Goal: Information Seeking & Learning: Learn about a topic

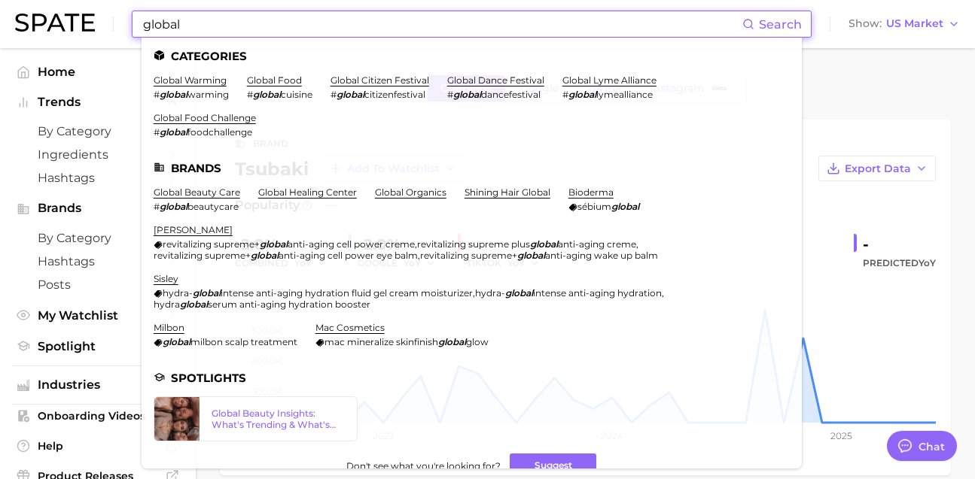
scroll to position [760, 0]
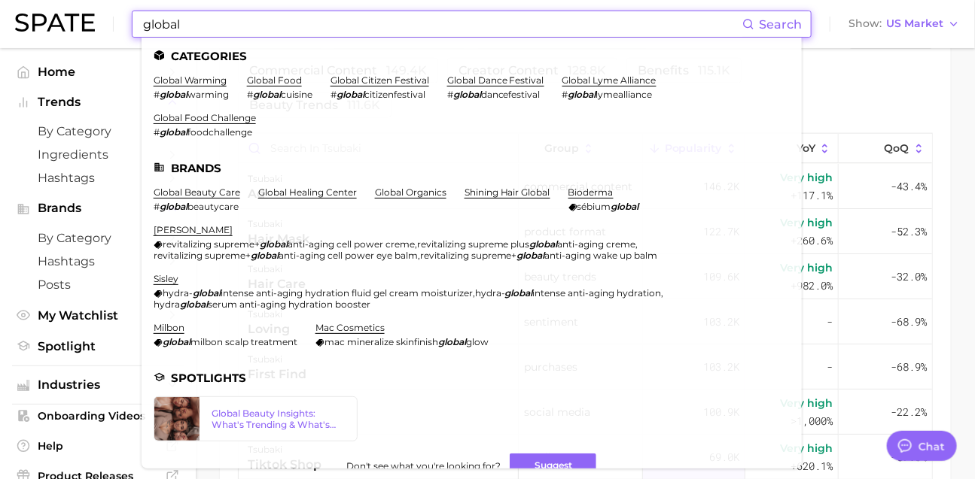
click at [461, 23] on input "global" at bounding box center [442, 24] width 601 height 26
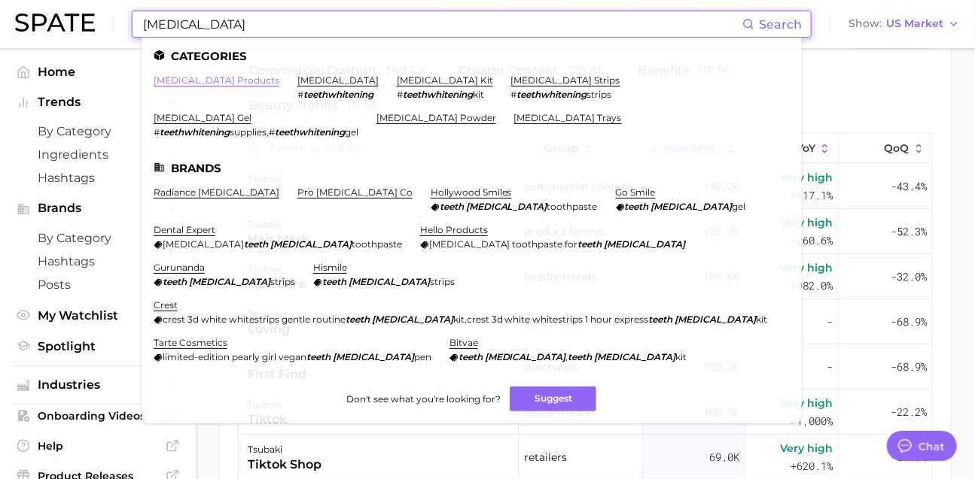
type input "teeth whitening"
click at [269, 82] on link "teeth whitening products" at bounding box center [217, 80] width 126 height 11
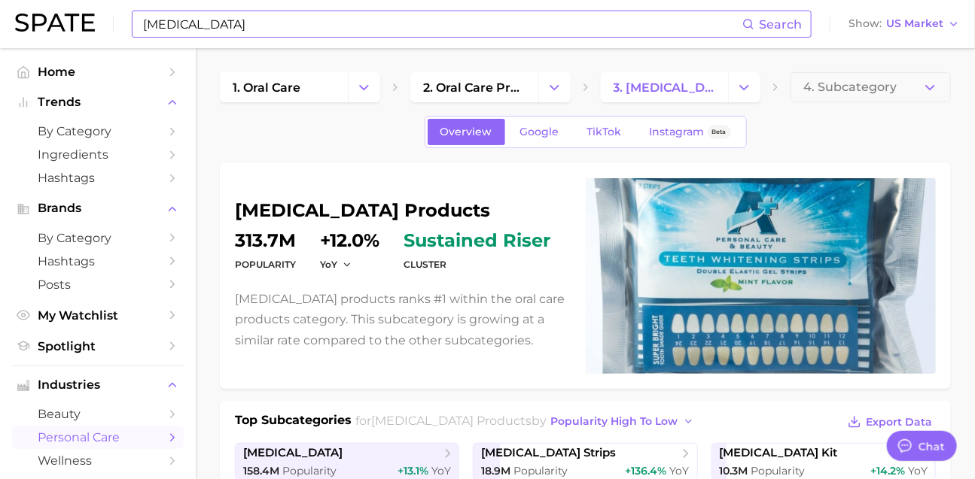
click at [305, 37] on div "teeth whitening Search" at bounding box center [472, 24] width 680 height 27
click at [309, 27] on input "teeth whitening" at bounding box center [442, 24] width 601 height 26
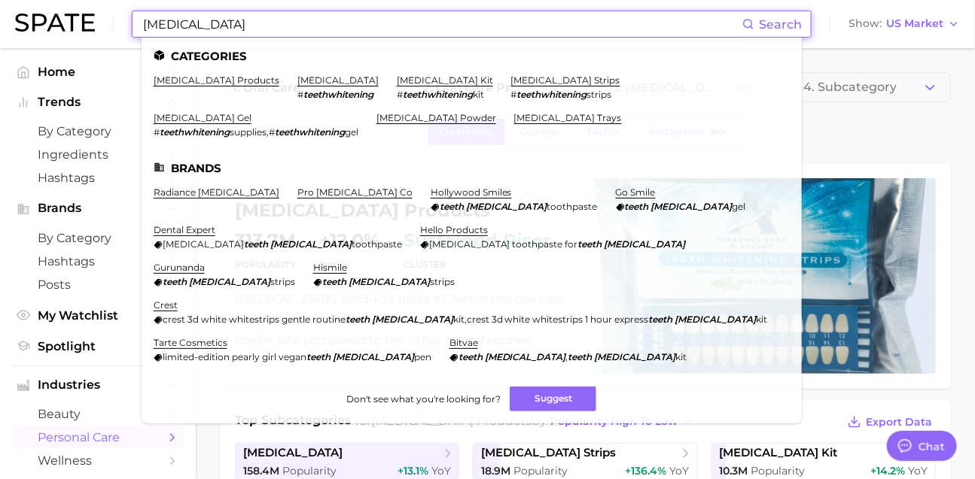
click at [309, 27] on input "teeth whitening" at bounding box center [442, 24] width 601 height 26
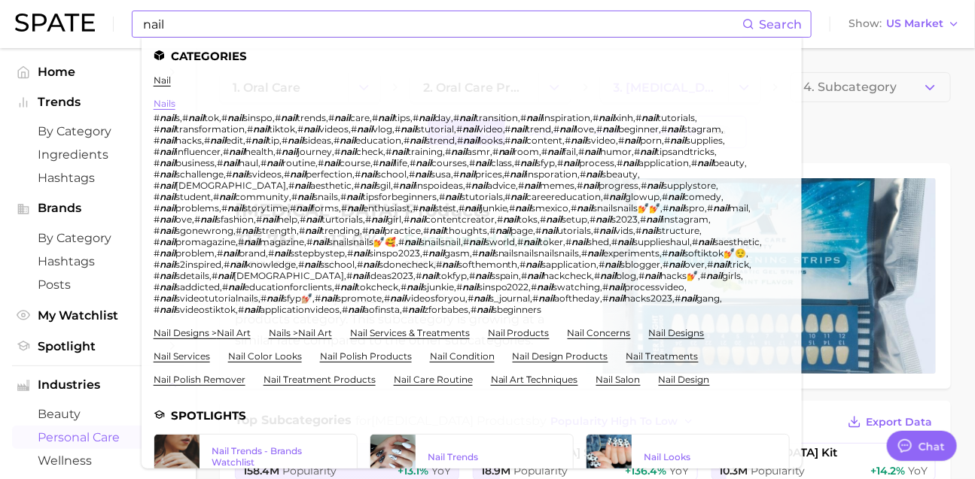
click at [175, 105] on link "nails" at bounding box center [165, 103] width 22 height 11
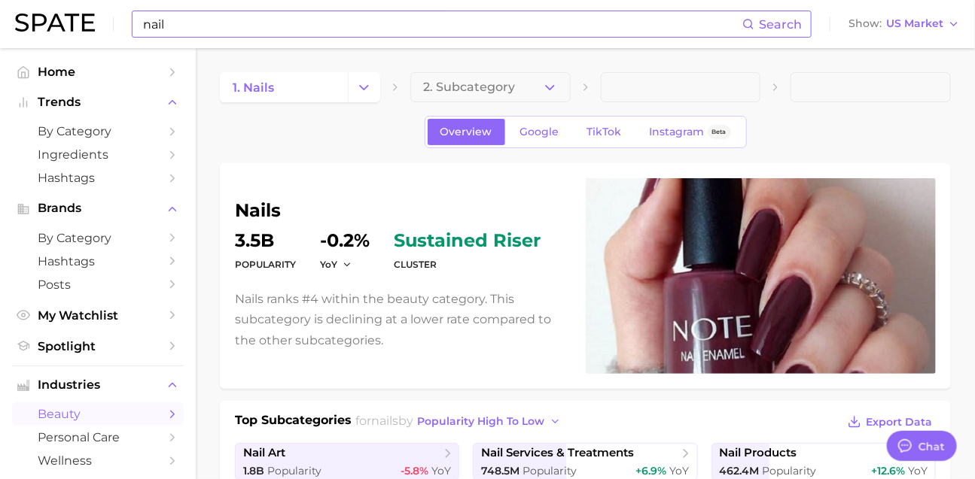
click at [495, 20] on input "nail" at bounding box center [442, 24] width 601 height 26
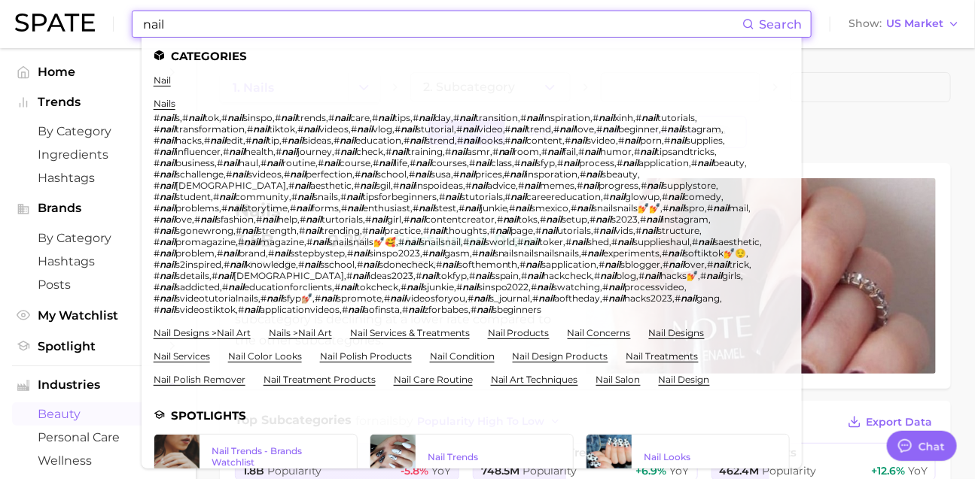
click at [495, 20] on input "nail" at bounding box center [442, 24] width 601 height 26
type input "ㄹ"
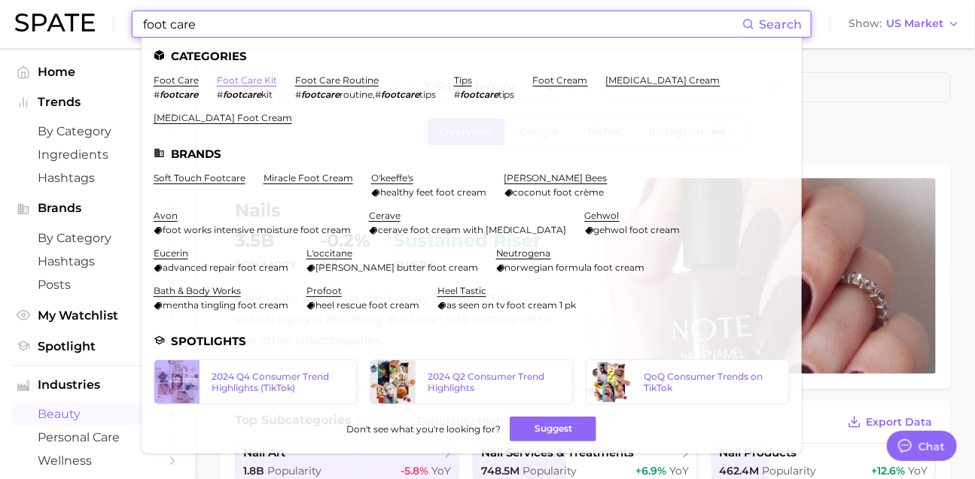
type input "foot care"
click at [273, 82] on link "foot care kit" at bounding box center [247, 80] width 60 height 11
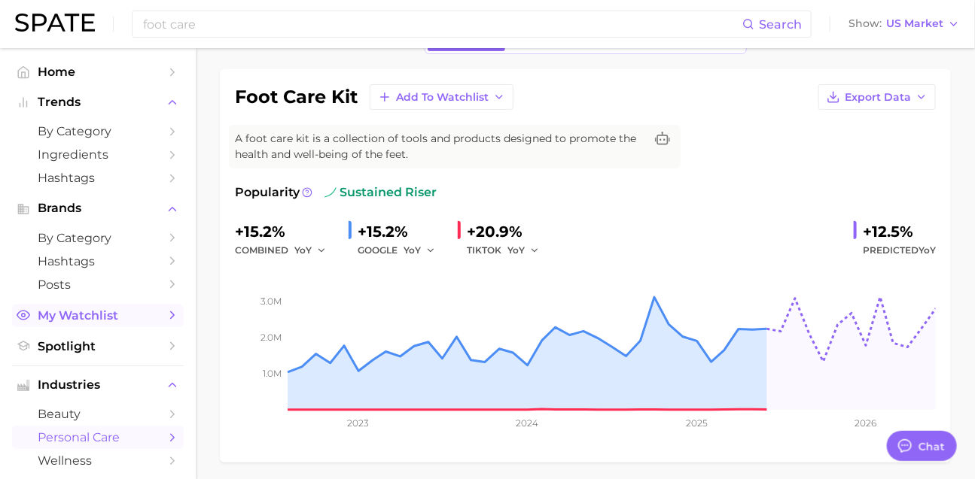
scroll to position [128, 0]
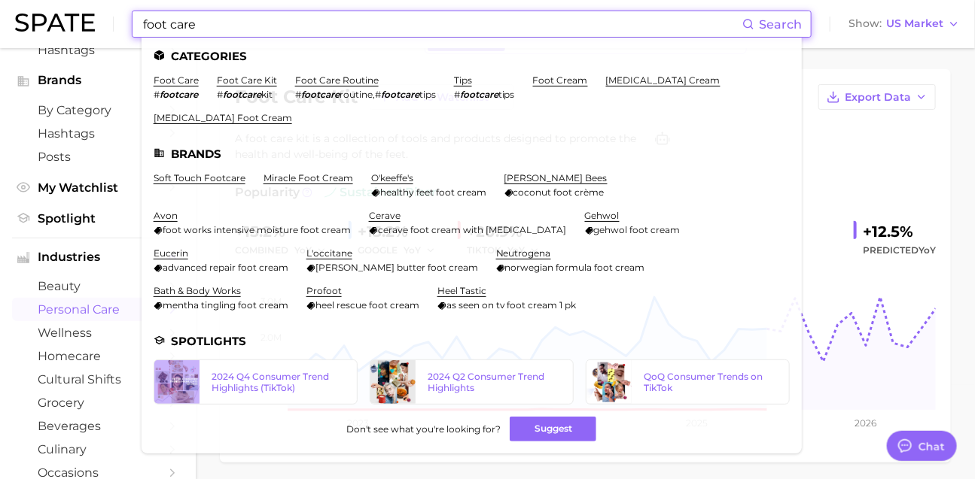
click at [370, 15] on input "foot care" at bounding box center [442, 24] width 601 height 26
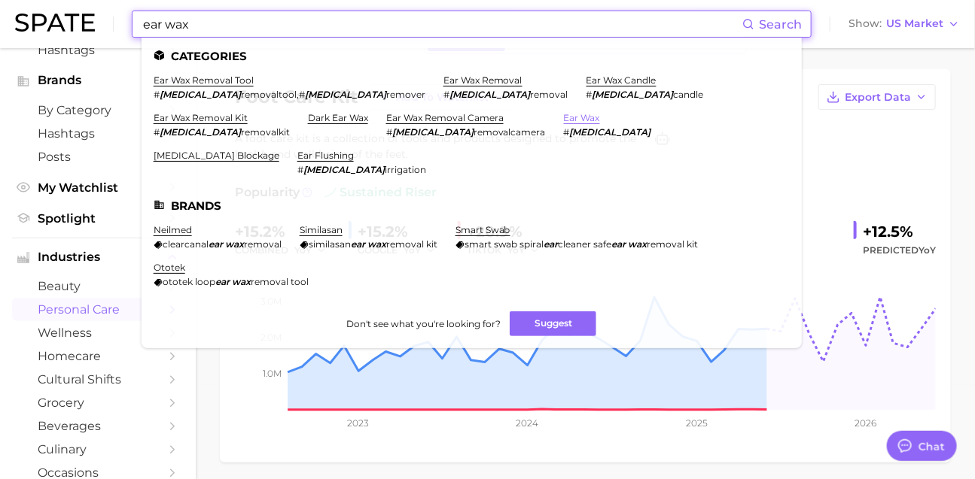
click at [564, 121] on link "ear wax" at bounding box center [582, 117] width 36 height 11
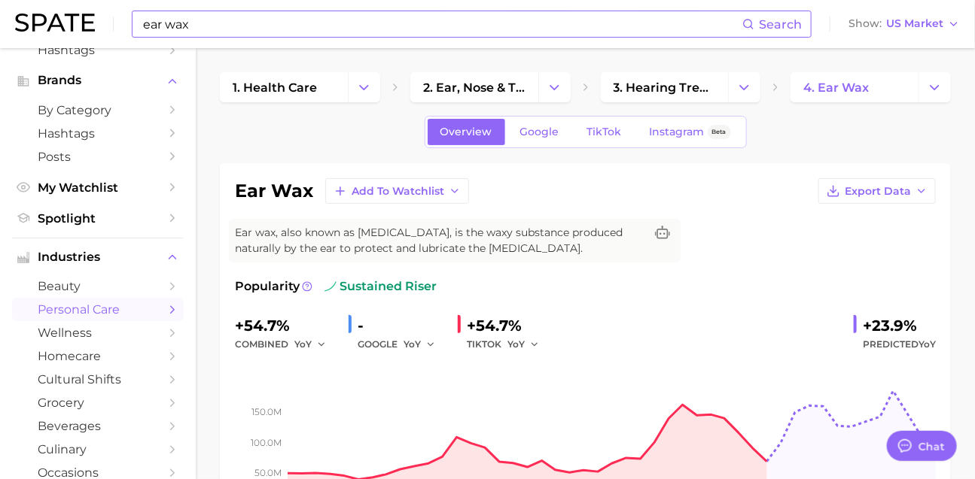
scroll to position [2, 0]
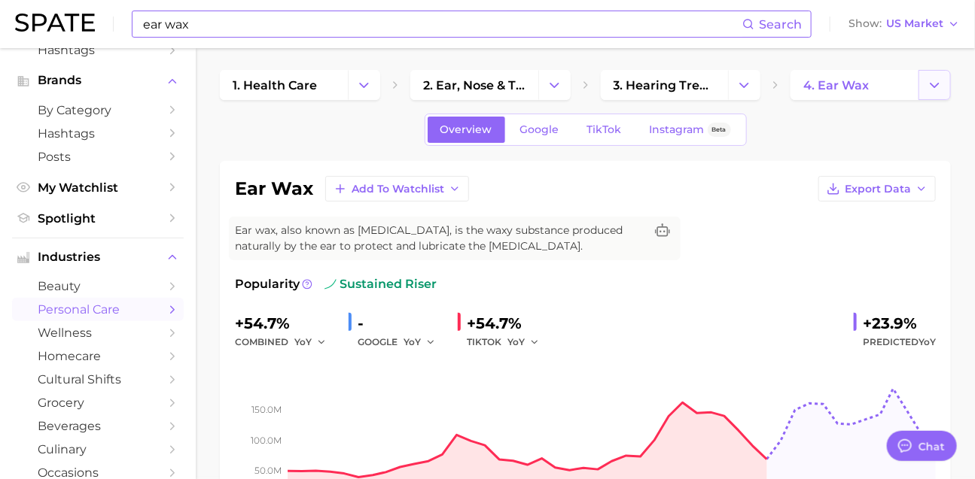
click at [939, 88] on icon "Change Category" at bounding box center [935, 86] width 16 height 16
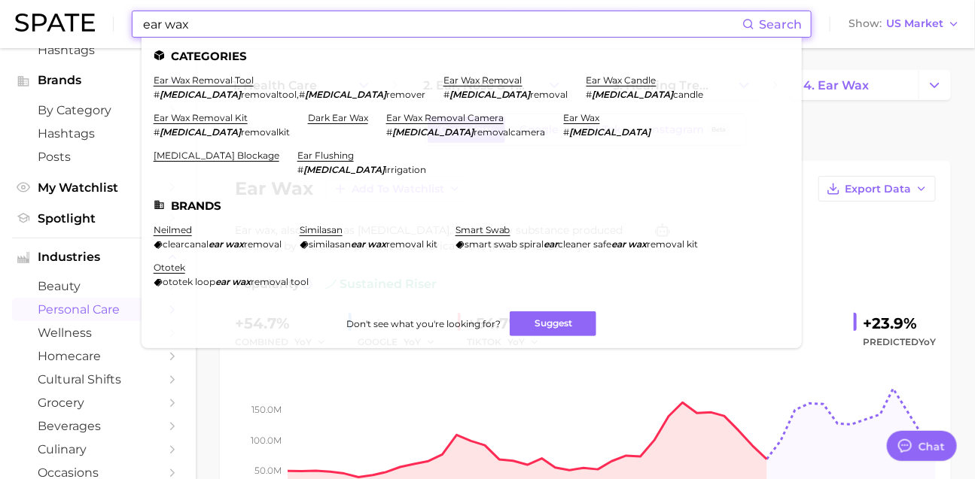
click at [217, 27] on input "ear wax" at bounding box center [442, 24] width 601 height 26
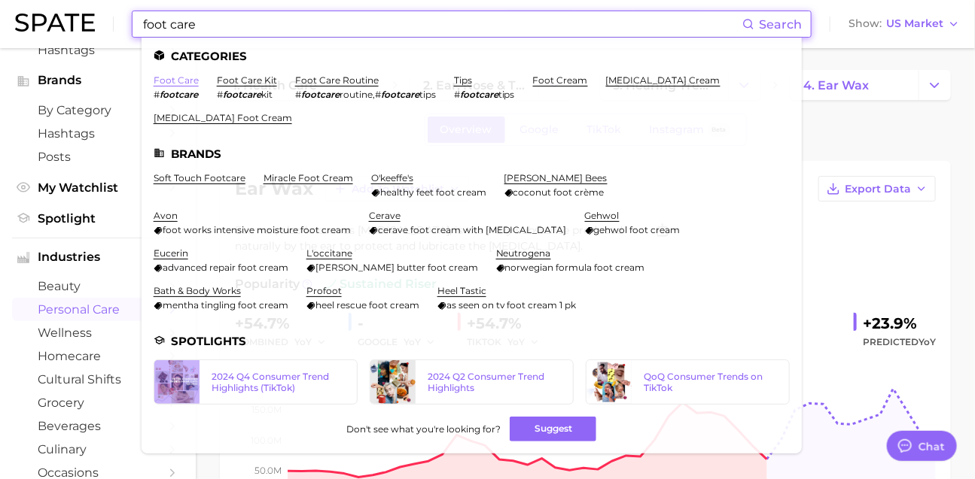
type input "foot care"
click at [199, 75] on link "foot care" at bounding box center [176, 80] width 45 height 11
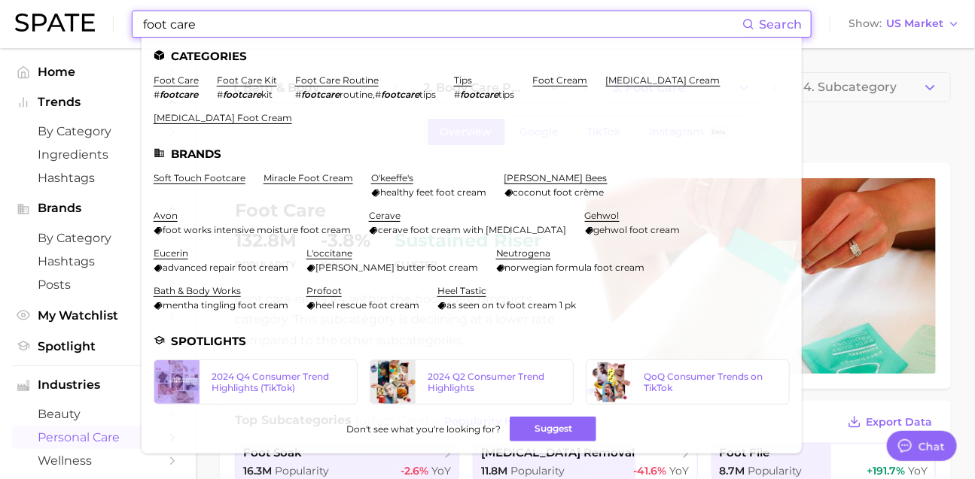
click at [333, 34] on input "foot care" at bounding box center [442, 24] width 601 height 26
click at [333, 32] on input "foot care" at bounding box center [442, 24] width 601 height 26
click at [334, 32] on input "foot care" at bounding box center [442, 24] width 601 height 26
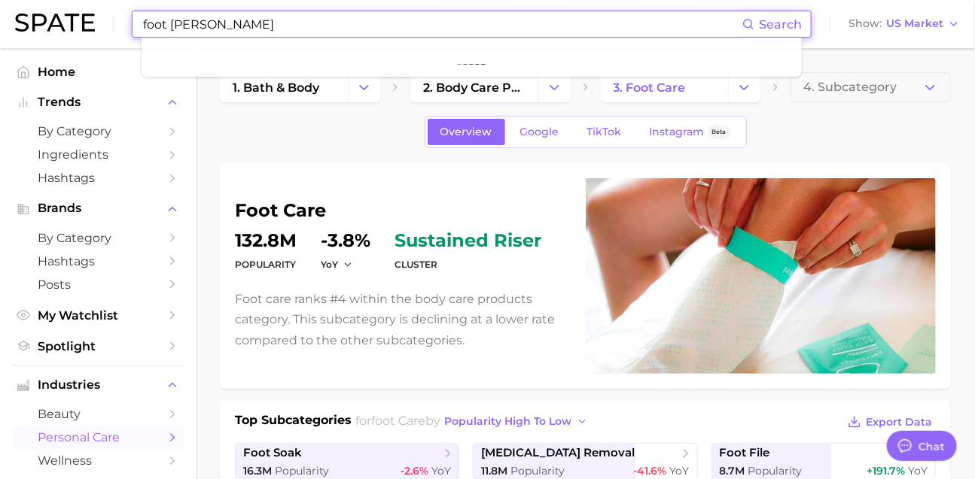
click at [332, 32] on input "foot carew" at bounding box center [442, 24] width 601 height 26
type input "wellness"
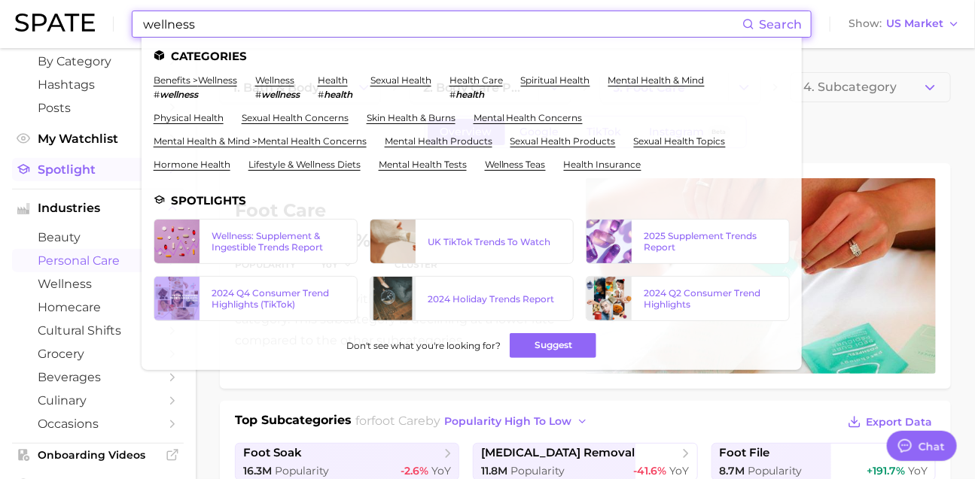
scroll to position [188, 0]
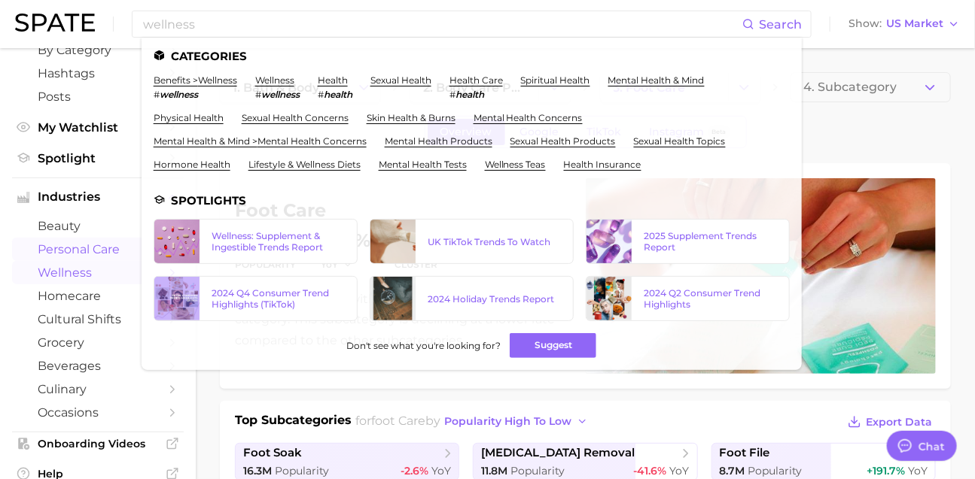
click at [87, 280] on span "wellness" at bounding box center [98, 273] width 120 height 14
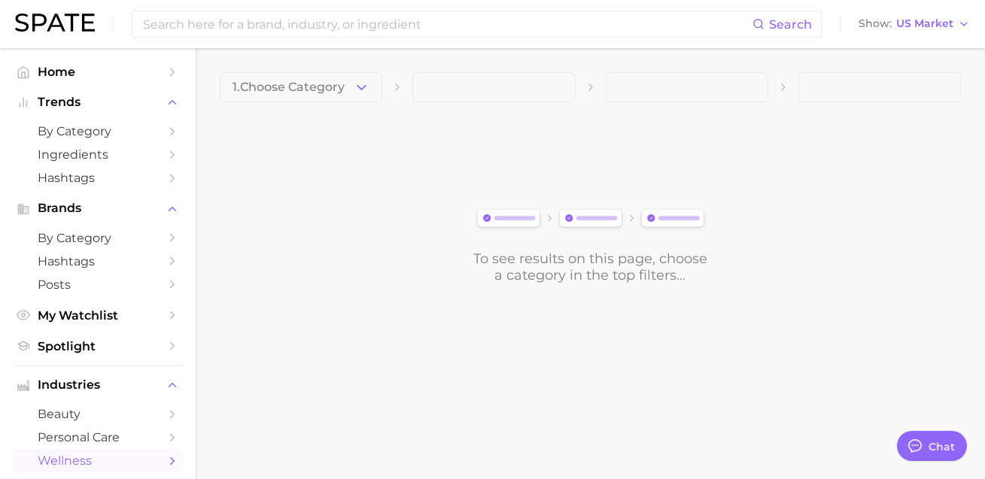
click at [303, 88] on span "1. Choose Category" at bounding box center [289, 88] width 112 height 14
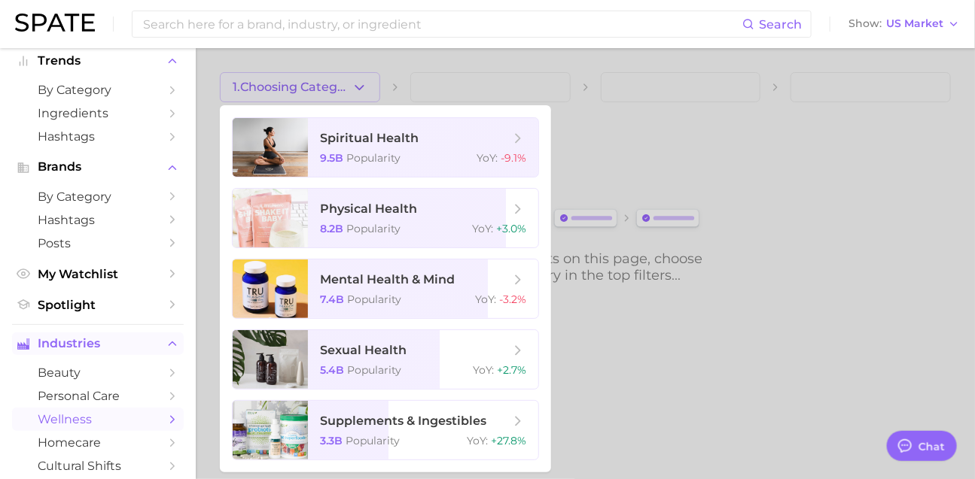
scroll to position [120, 0]
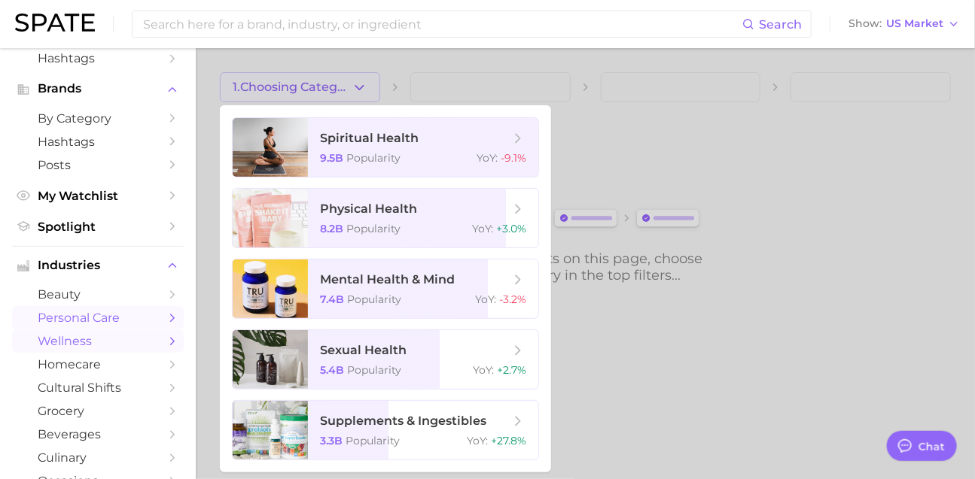
click at [102, 325] on span "personal care" at bounding box center [98, 318] width 120 height 14
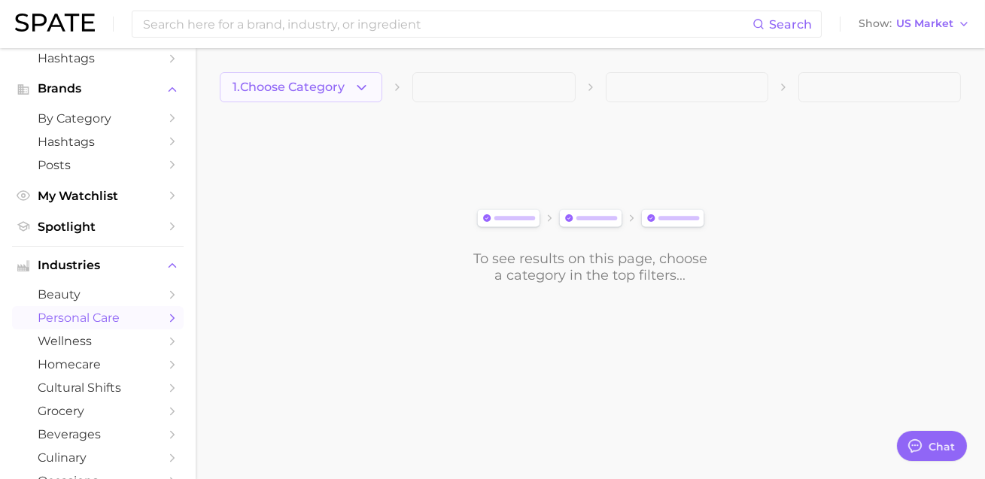
click at [305, 96] on button "1. Choose Category" at bounding box center [301, 87] width 163 height 30
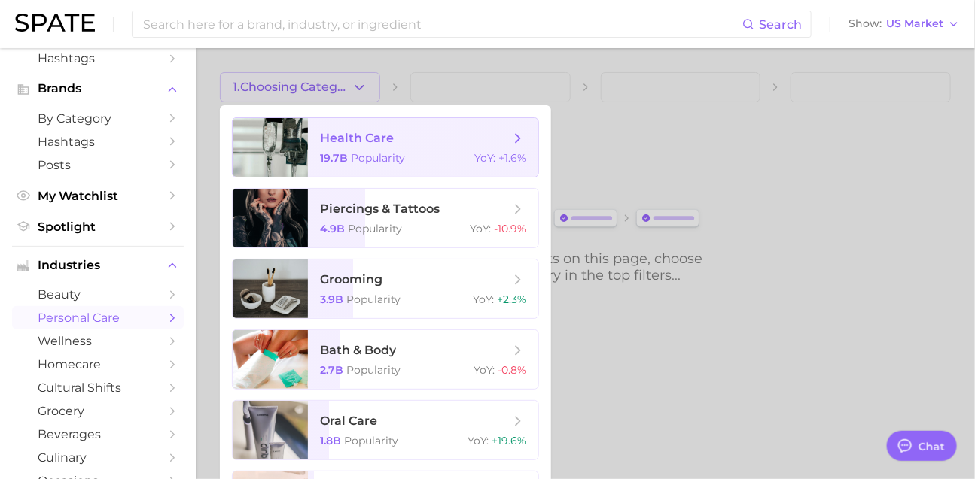
click at [415, 154] on span "health care 19.7b Popularity YoY : +1.6%" at bounding box center [423, 147] width 230 height 59
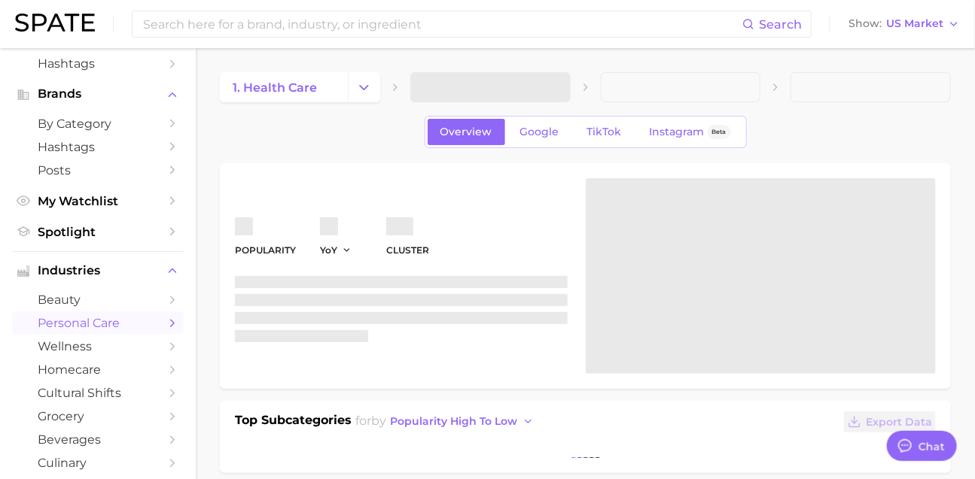
scroll to position [116, 0]
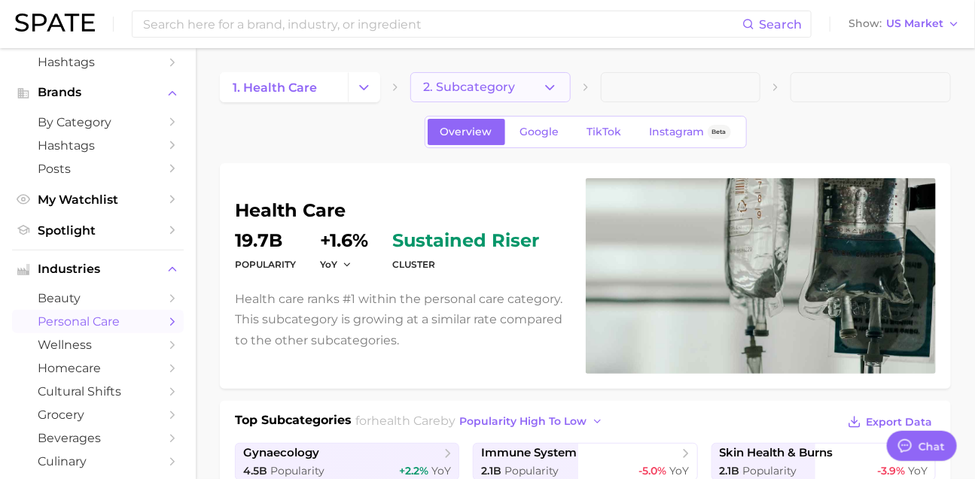
click at [500, 86] on span "2. Subcategory" at bounding box center [469, 88] width 92 height 14
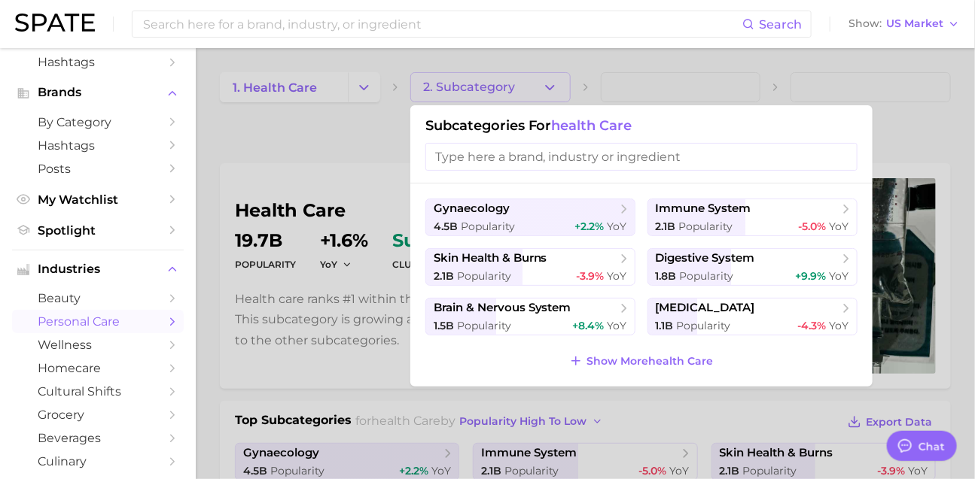
click at [326, 154] on div at bounding box center [487, 239] width 975 height 479
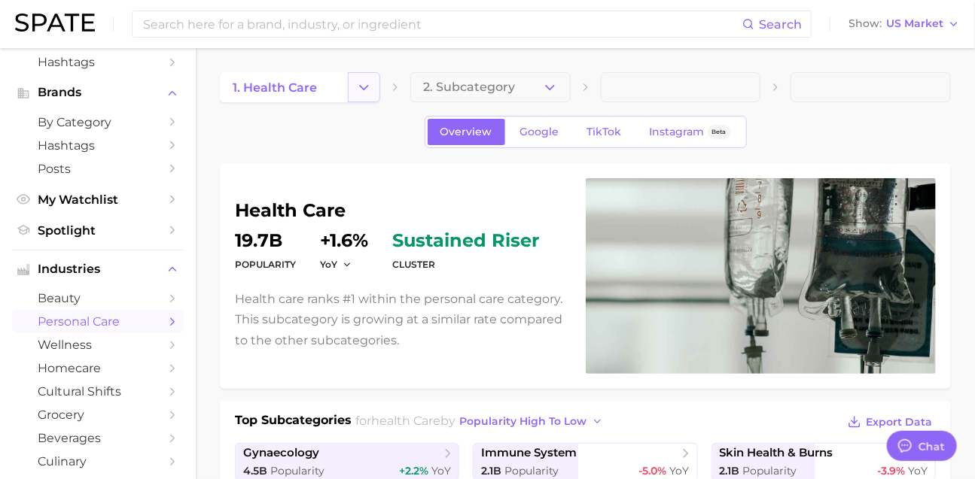
click at [362, 90] on icon "Change Category" at bounding box center [364, 88] width 16 height 16
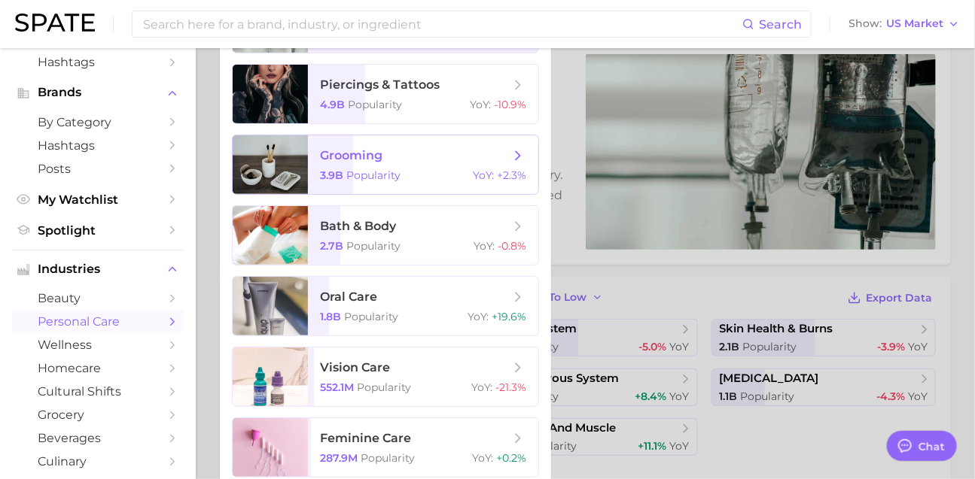
scroll to position [377, 0]
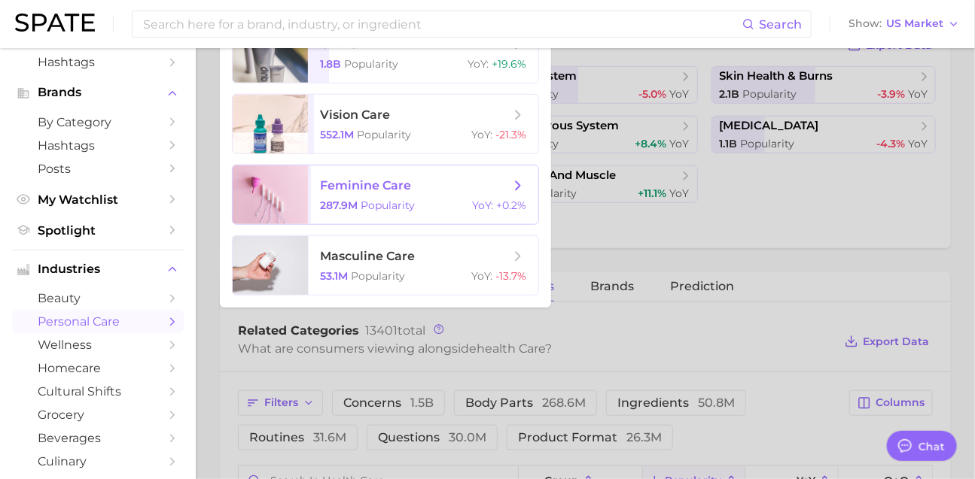
click at [415, 212] on span "Popularity" at bounding box center [388, 206] width 54 height 14
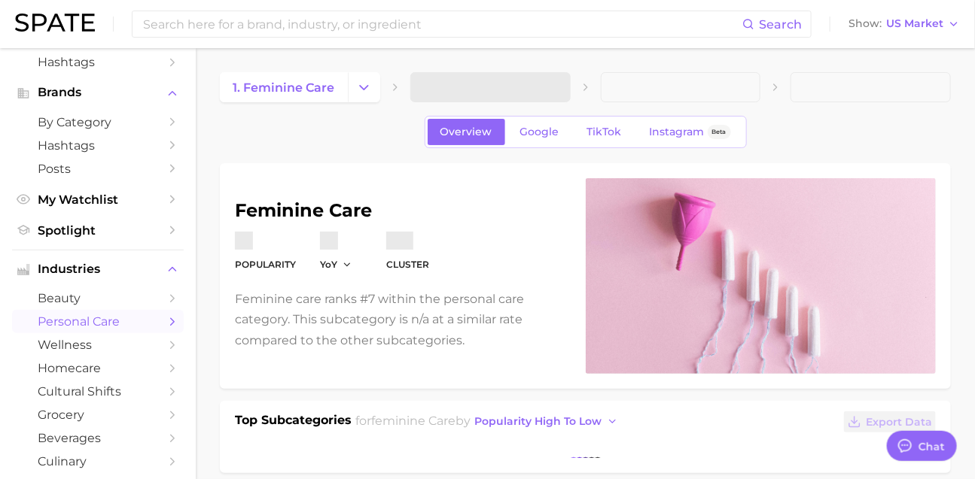
click at [528, 87] on span at bounding box center [490, 87] width 160 height 30
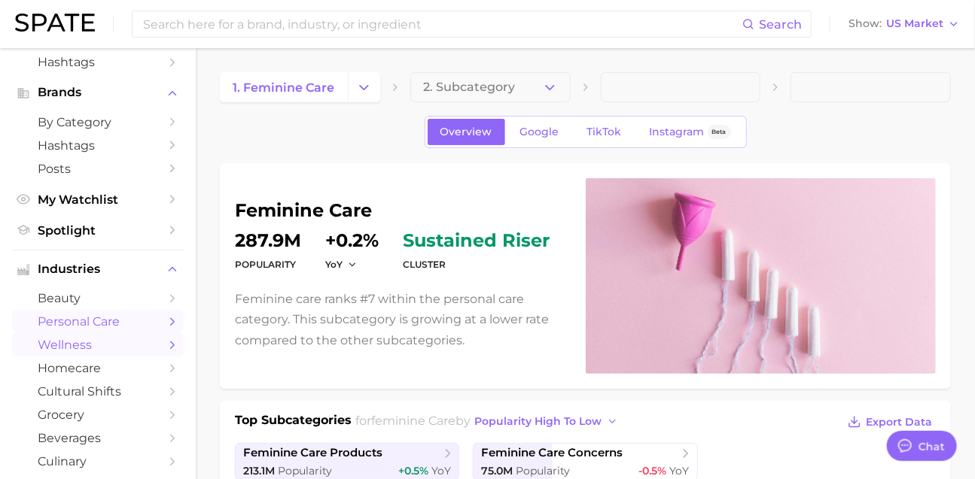
click at [62, 352] on span "wellness" at bounding box center [98, 345] width 120 height 14
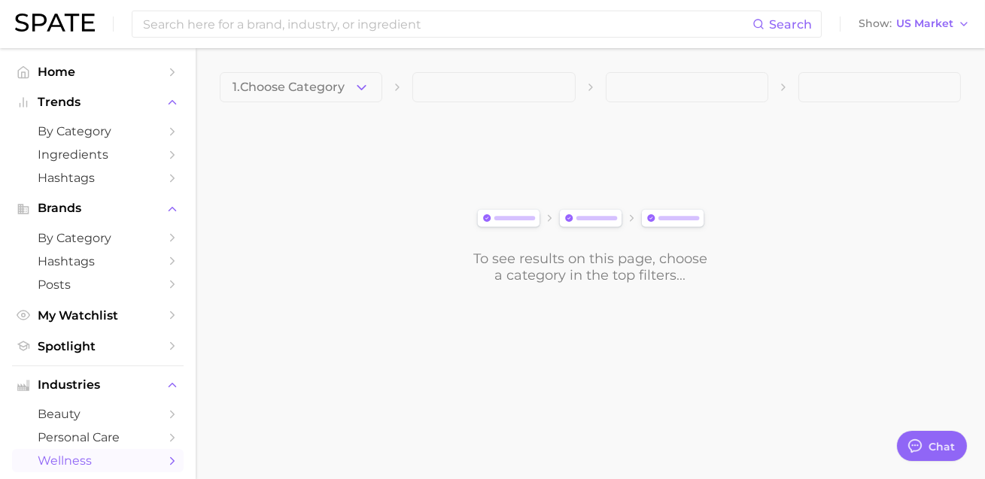
click at [355, 84] on icon "button" at bounding box center [362, 88] width 16 height 16
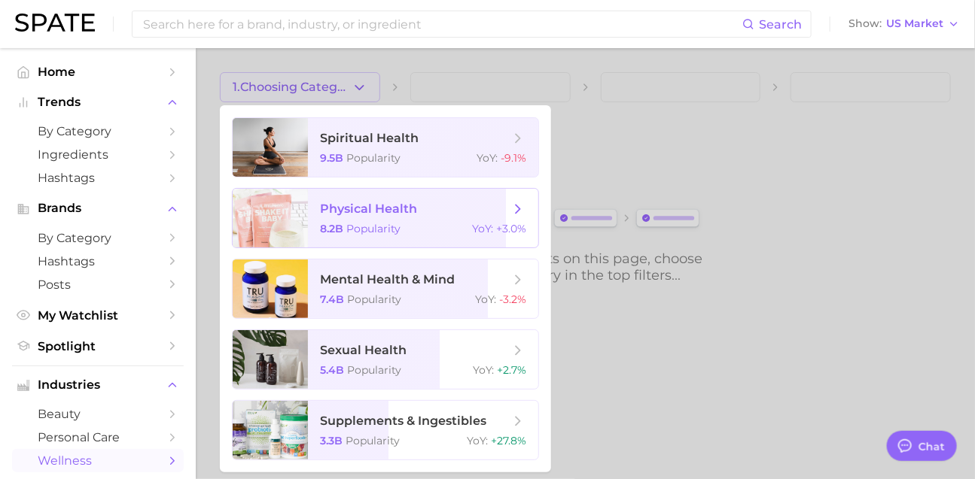
scroll to position [68, 0]
click at [306, 23] on input at bounding box center [442, 24] width 601 height 26
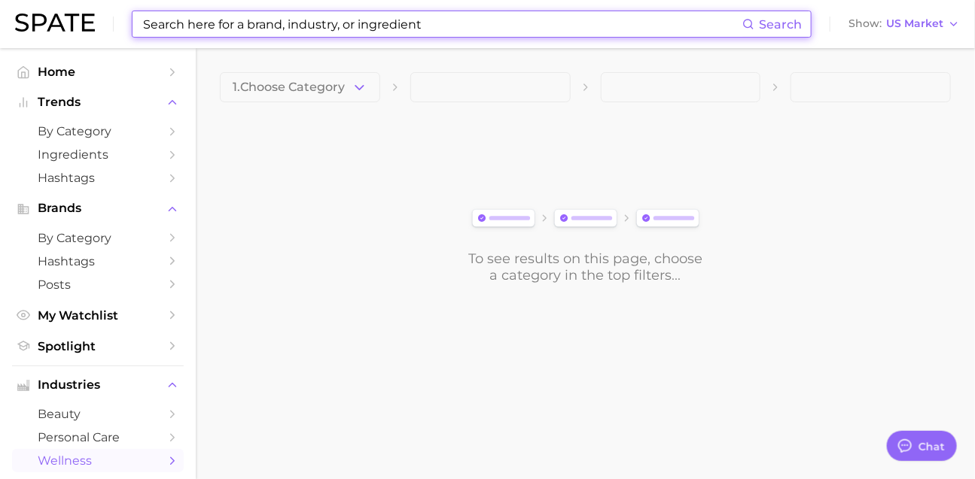
scroll to position [0, 0]
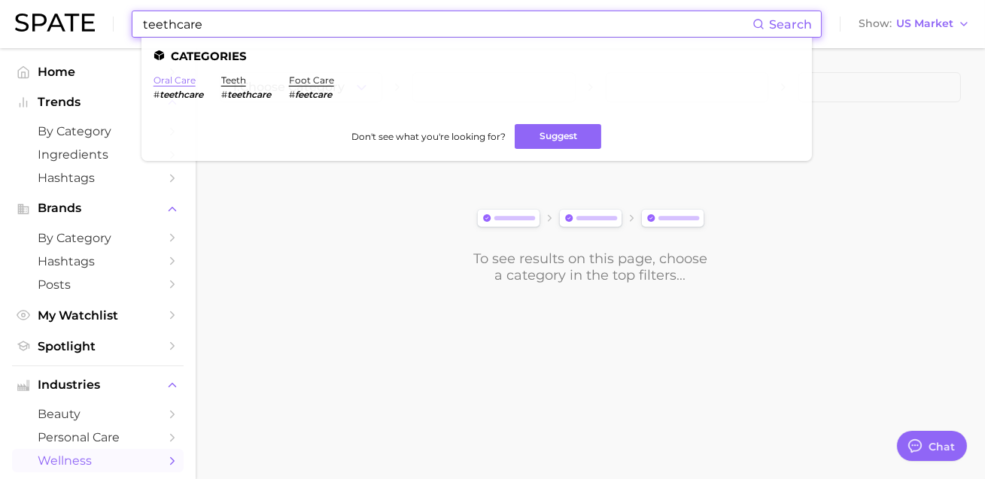
type input "teethcare"
click at [196, 81] on link "oral care" at bounding box center [175, 80] width 42 height 11
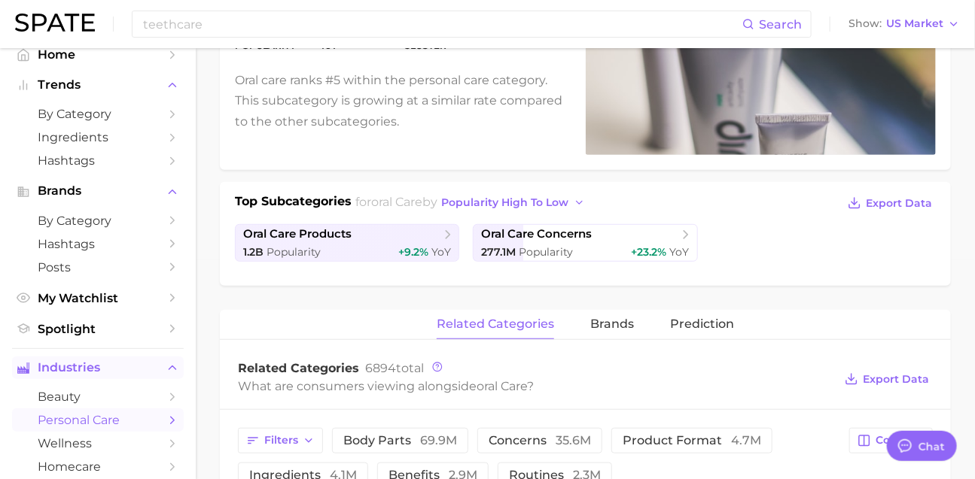
scroll to position [96, 0]
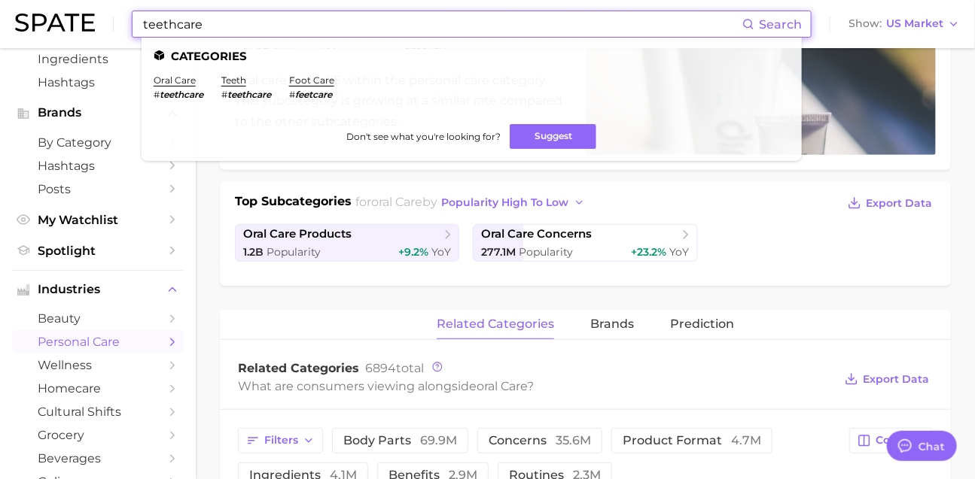
click at [432, 19] on input "teethcare" at bounding box center [442, 24] width 601 height 26
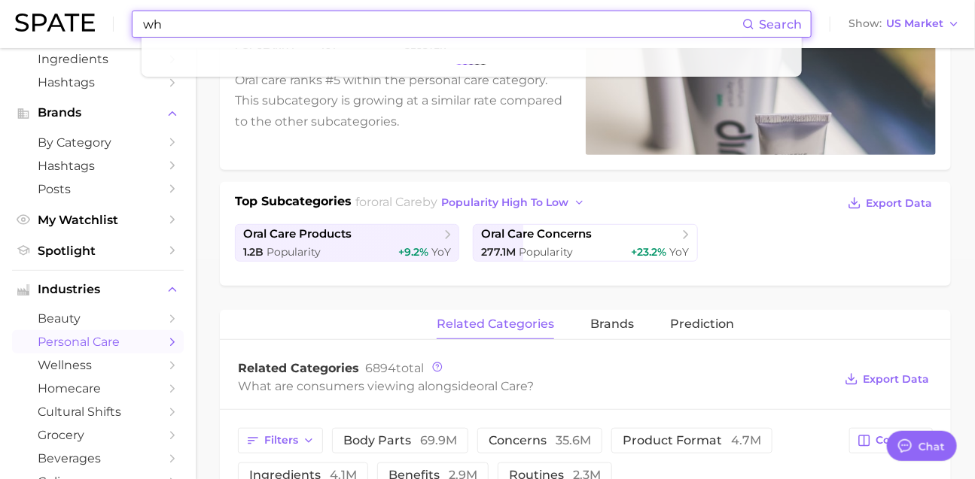
type input "w"
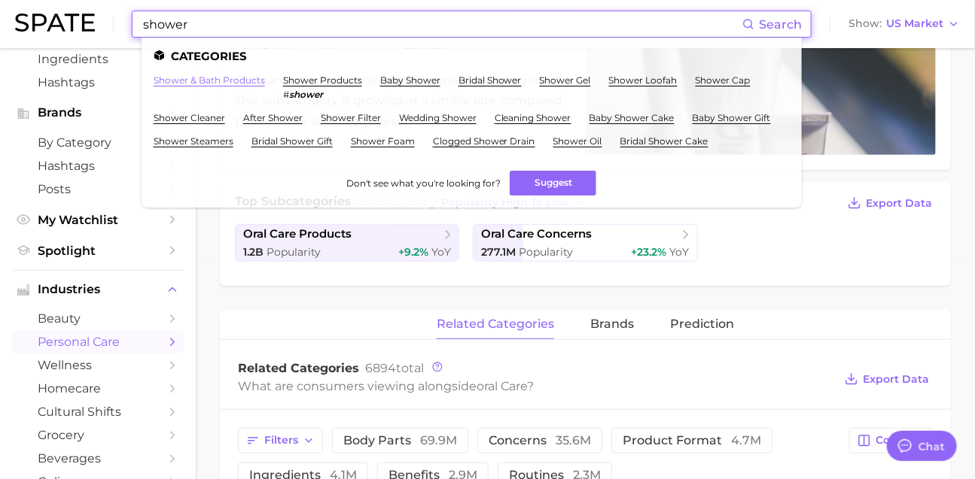
type input "shower"
click at [265, 81] on link "shower & bath products" at bounding box center [209, 80] width 111 height 11
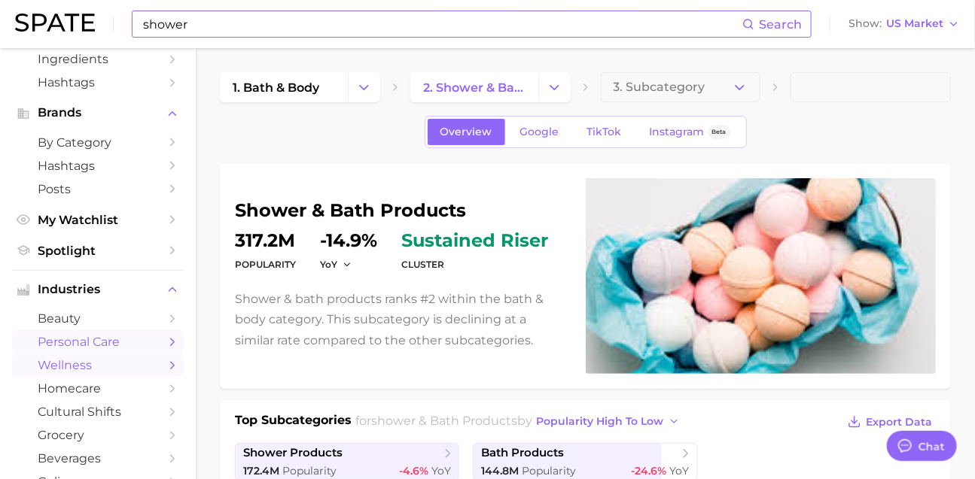
click at [93, 373] on span "wellness" at bounding box center [98, 365] width 120 height 14
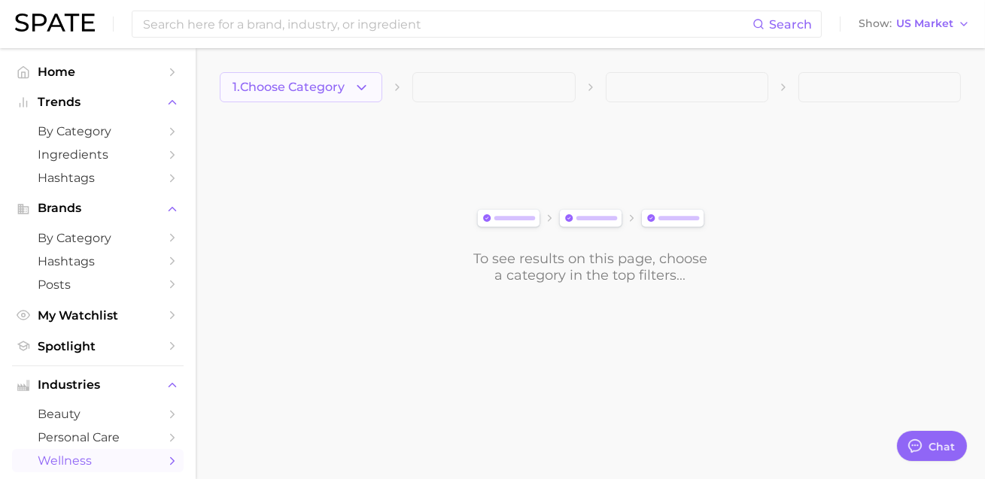
click at [275, 96] on button "1. Choose Category" at bounding box center [301, 87] width 163 height 30
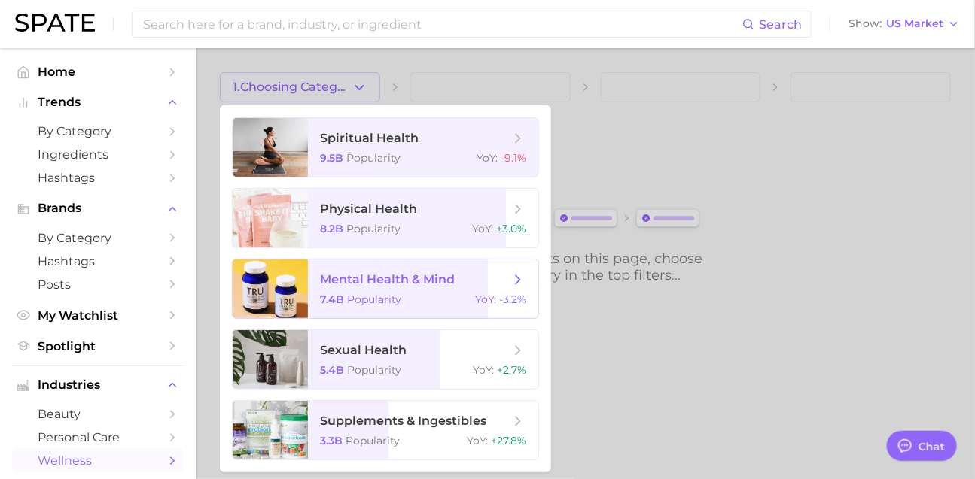
scroll to position [68, 0]
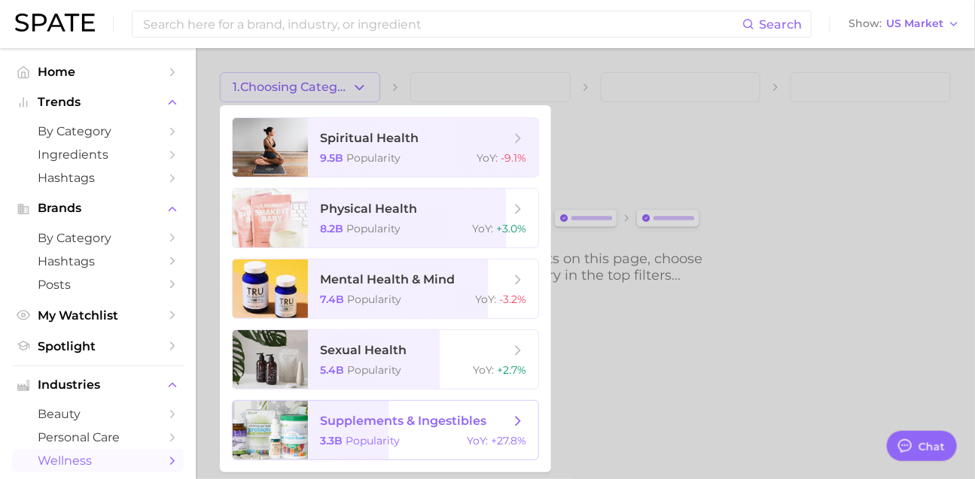
click at [435, 401] on span "supplements & ingestibles 3.3b Popularity YoY : +27.8%" at bounding box center [423, 430] width 230 height 59
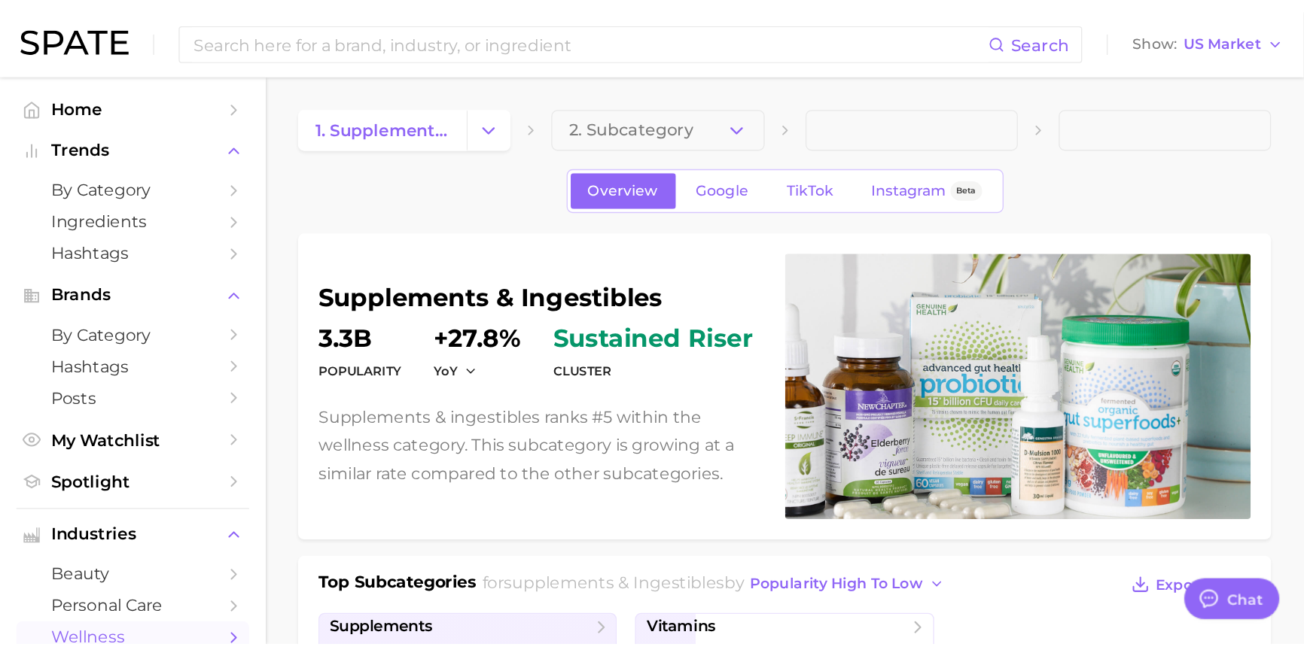
scroll to position [2232, 0]
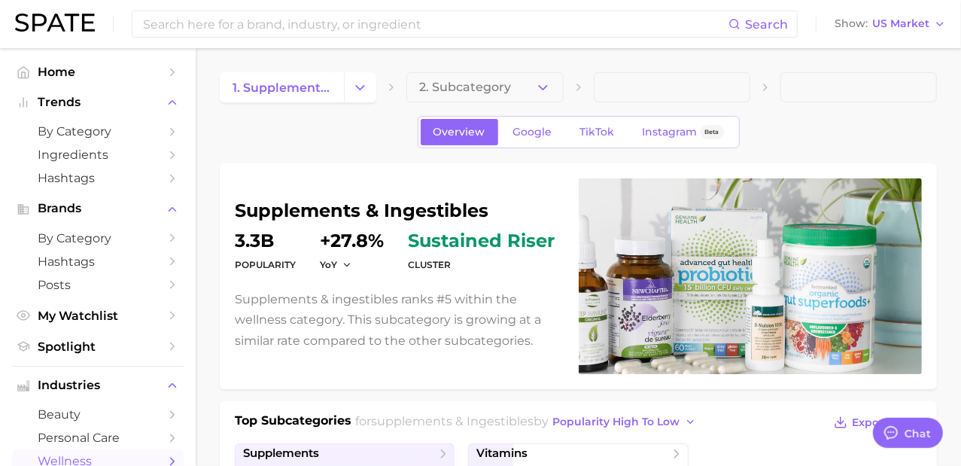
type textarea "x"
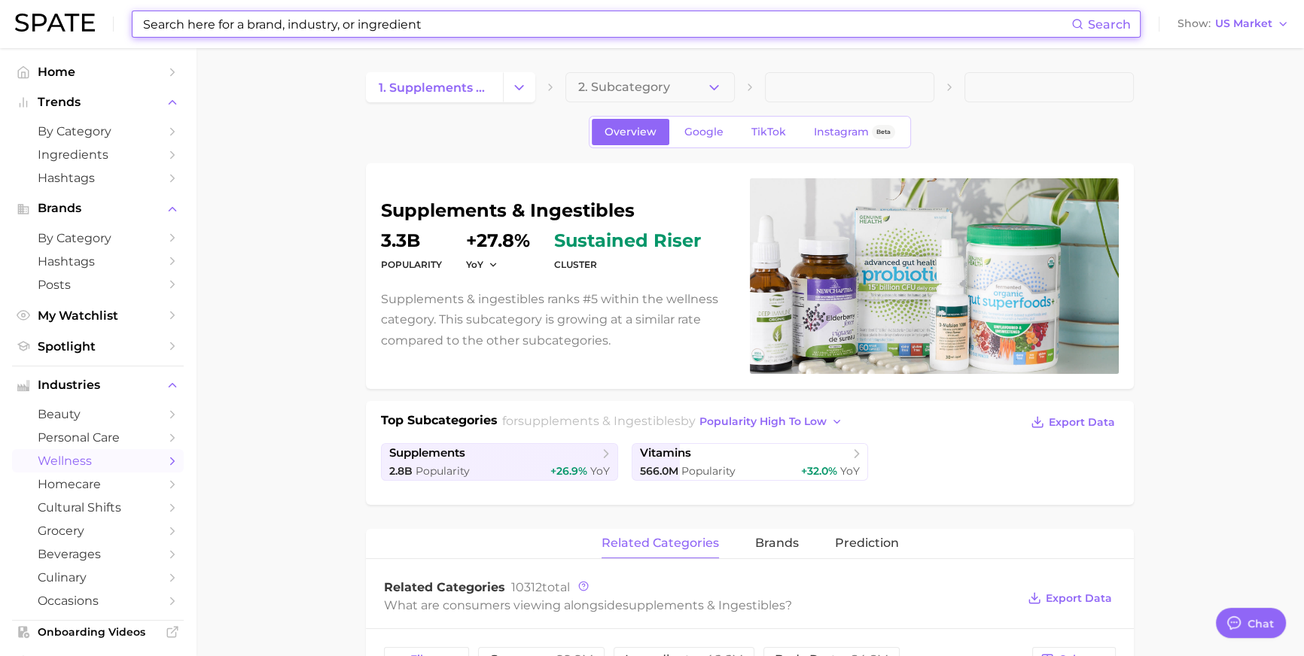
click at [467, 25] on input at bounding box center [607, 24] width 930 height 26
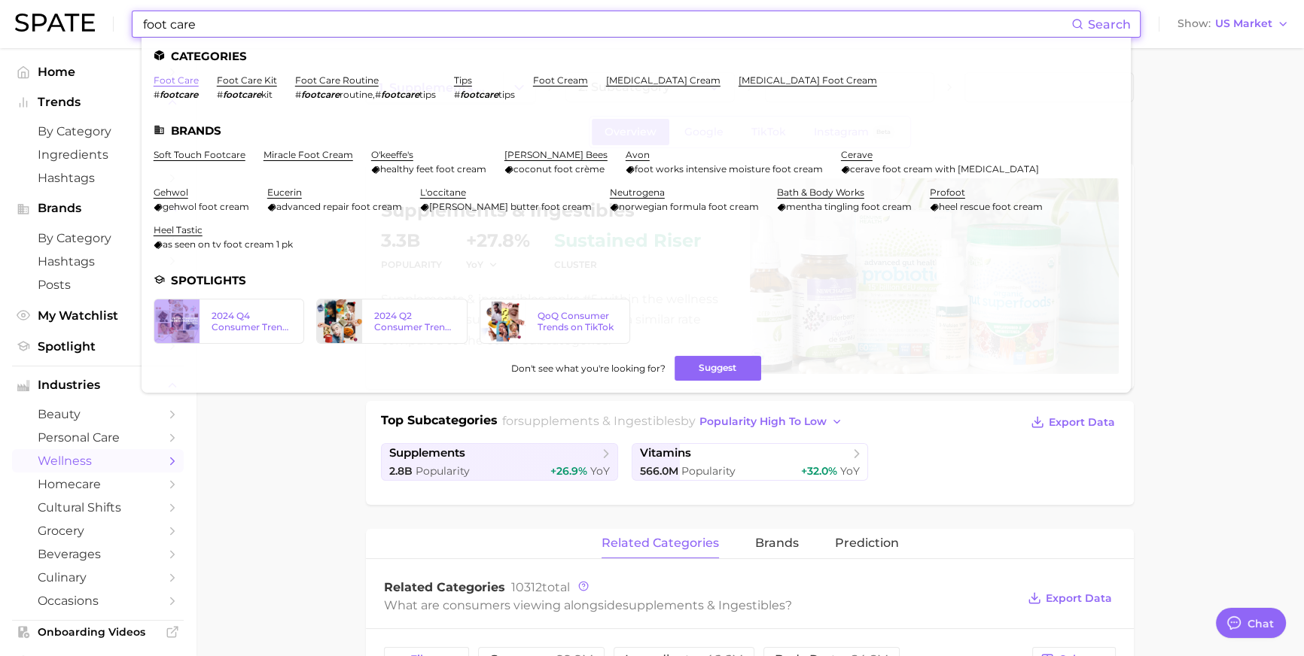
type input "foot care"
click at [199, 82] on link "foot care" at bounding box center [176, 80] width 45 height 11
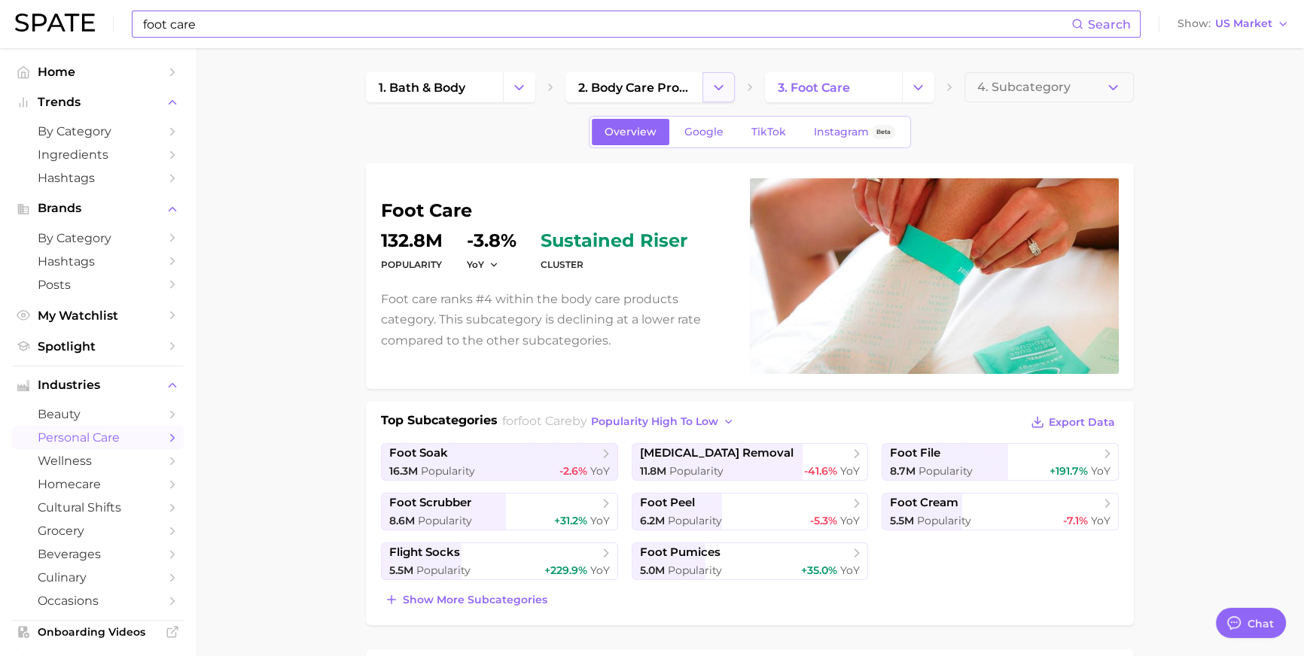
click at [711, 96] on button "Change Category" at bounding box center [718, 87] width 32 height 30
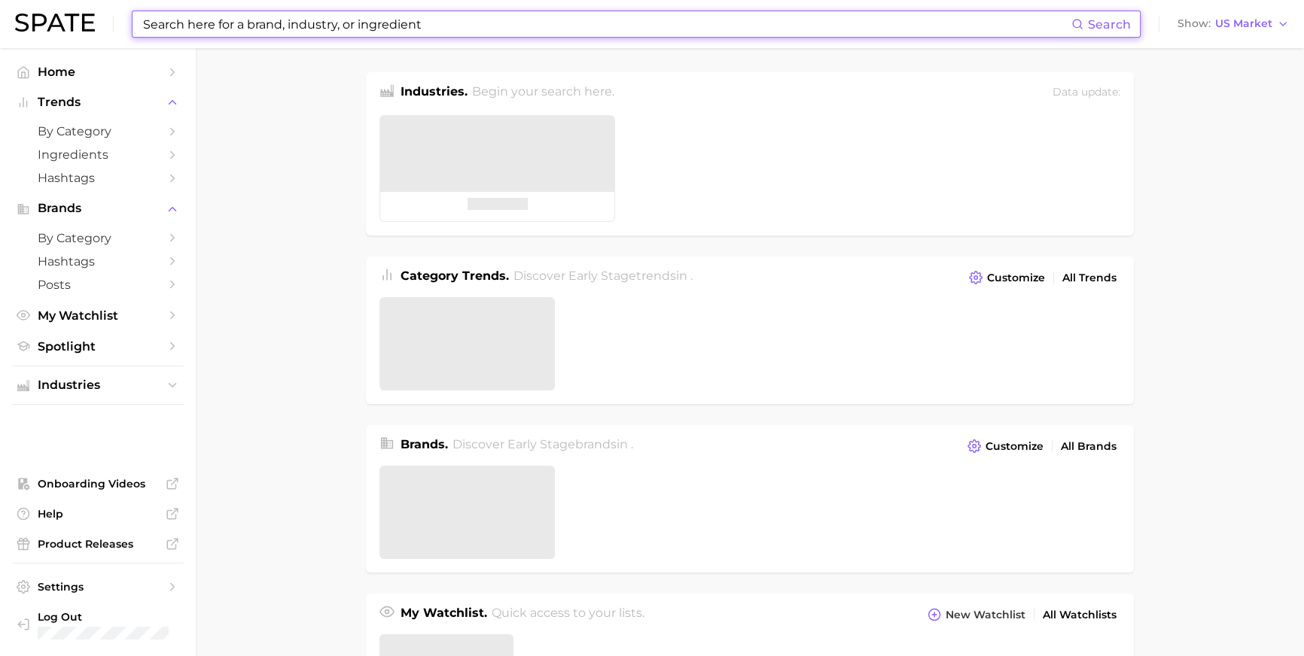
click at [418, 29] on input at bounding box center [607, 24] width 930 height 26
paste input "#elemiscleansingbalm"
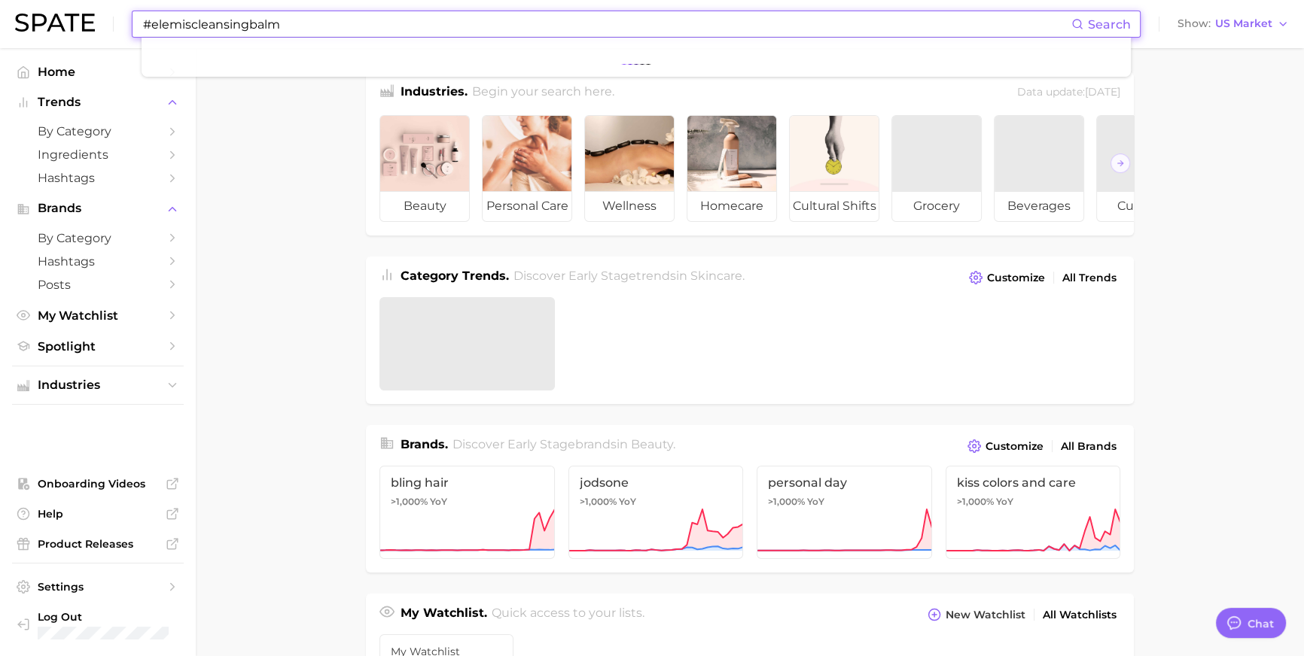
type input "#elemiscleansingbalm"
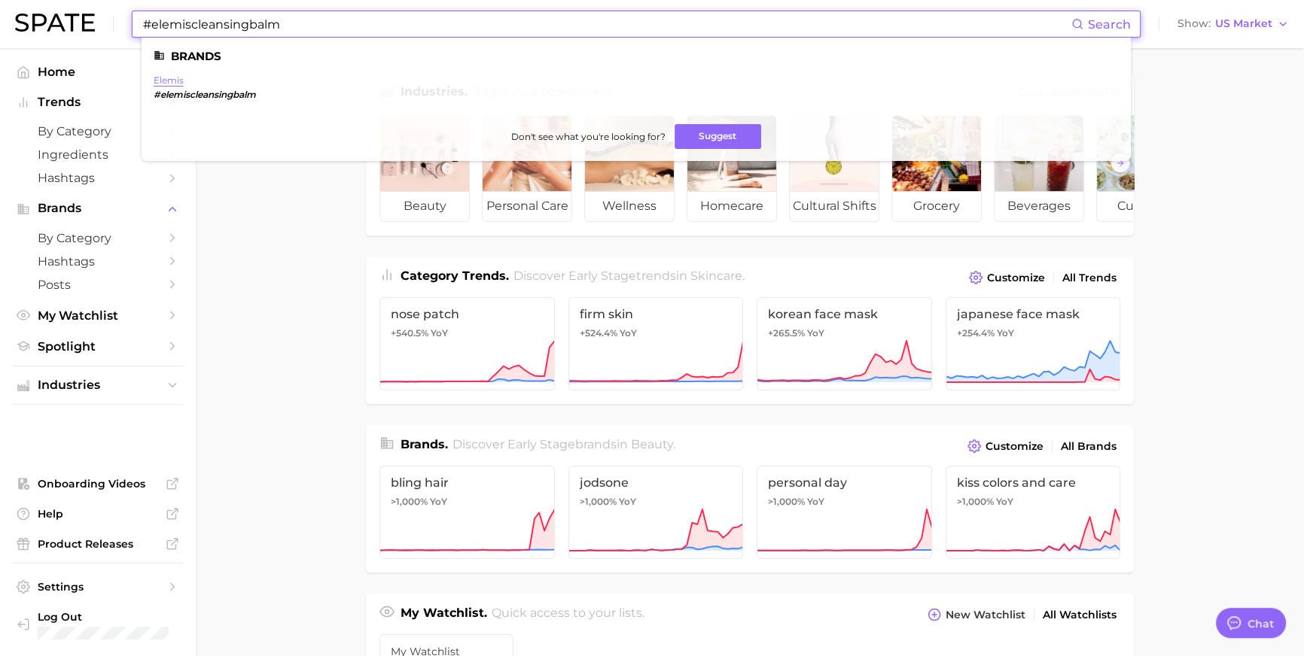
click at [184, 82] on link "elemis" at bounding box center [169, 80] width 30 height 11
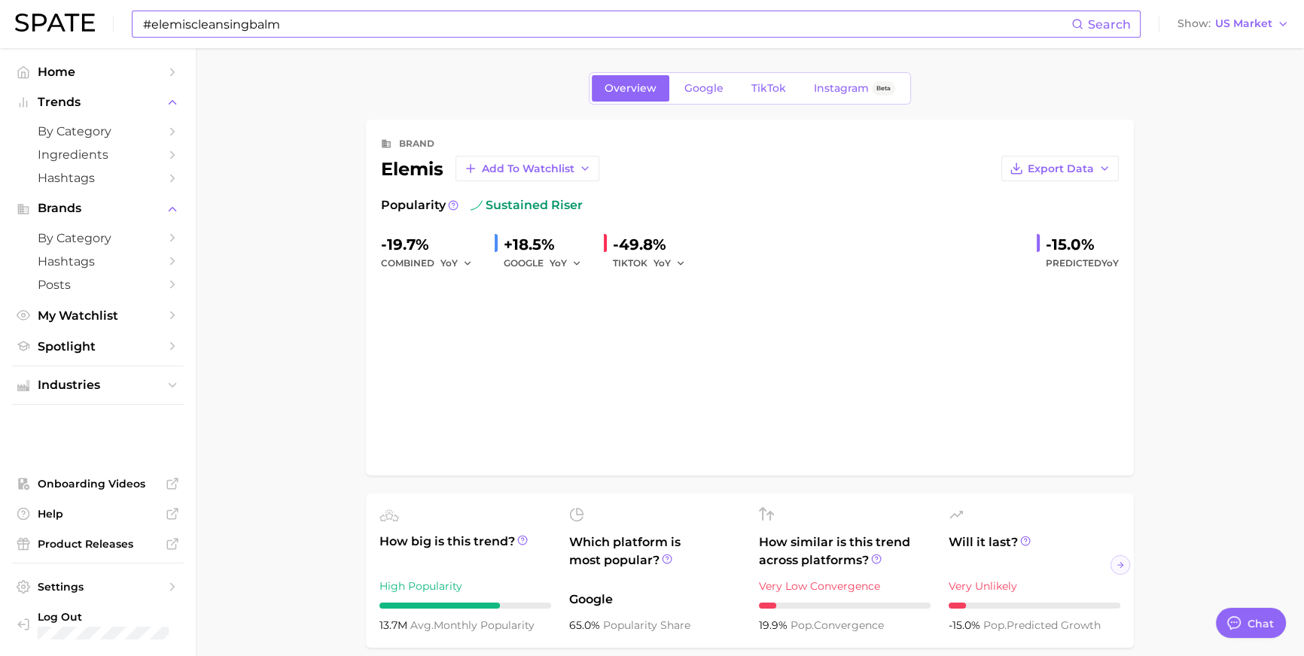
type textarea "x"
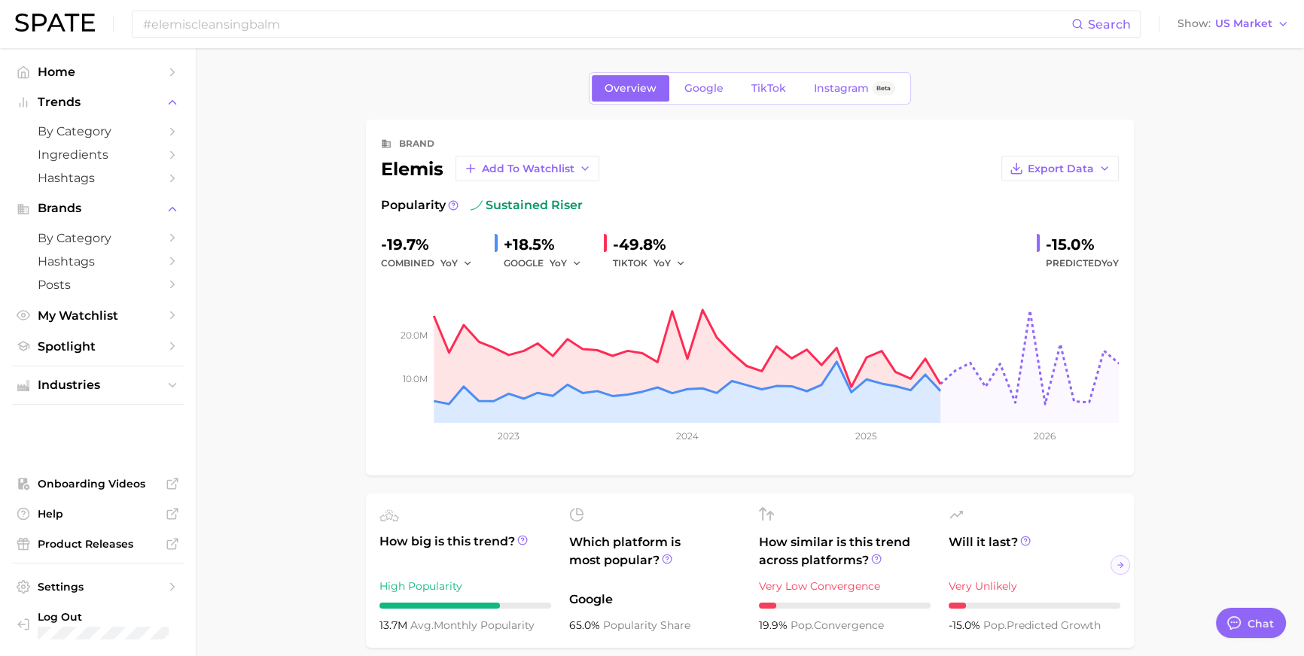
click at [693, 105] on div "Overview Google TikTok Instagram Beta" at bounding box center [750, 88] width 322 height 32
click at [698, 86] on span "Google" at bounding box center [703, 88] width 39 height 13
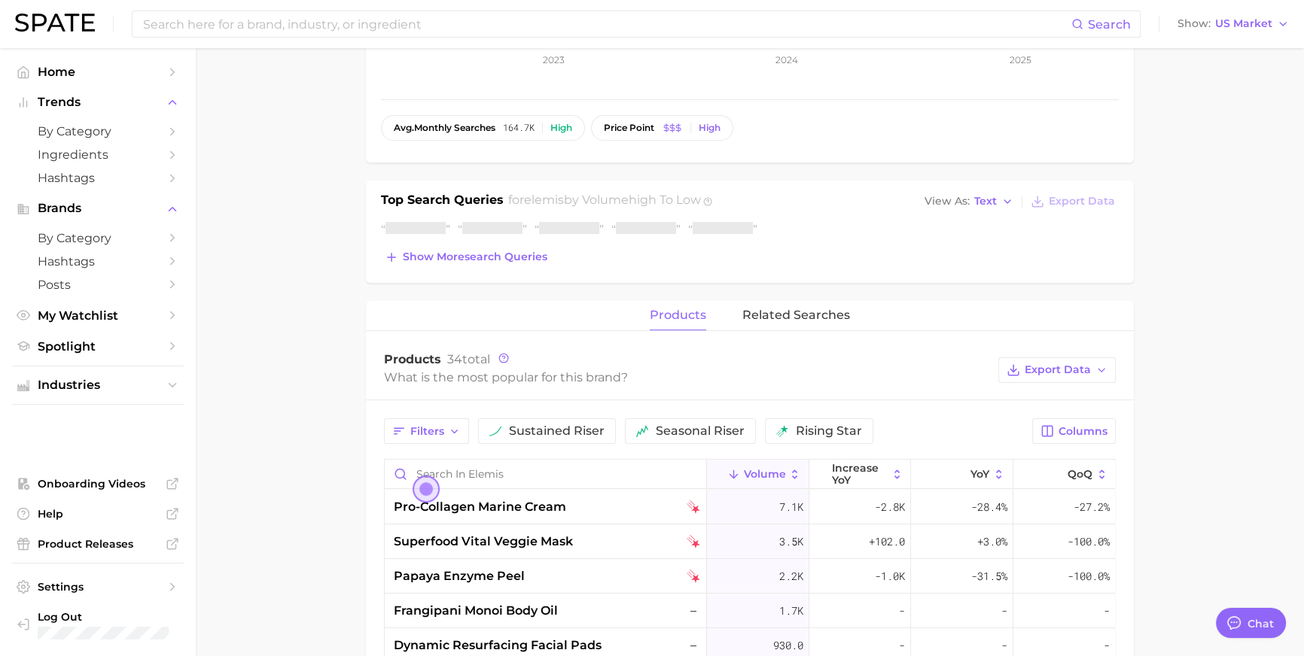
scroll to position [374, 0]
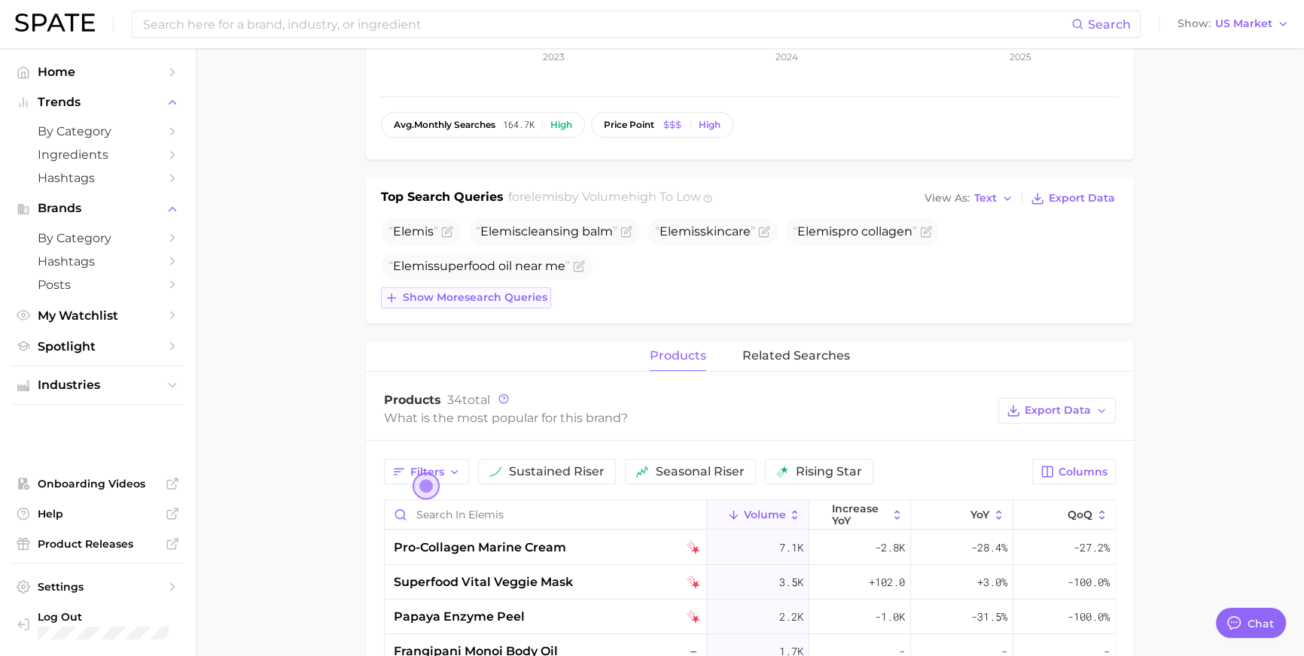
click at [526, 304] on span "Show more search queries" at bounding box center [475, 297] width 145 height 13
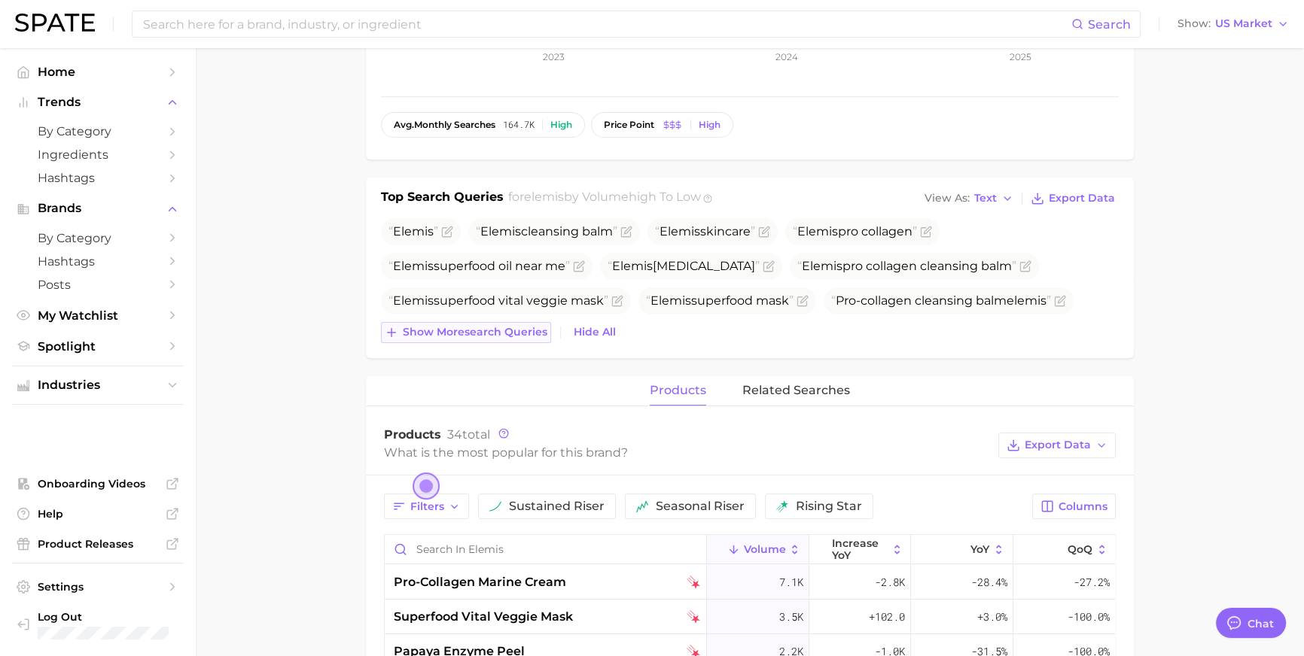
click at [513, 339] on span "Show more search queries" at bounding box center [475, 332] width 145 height 13
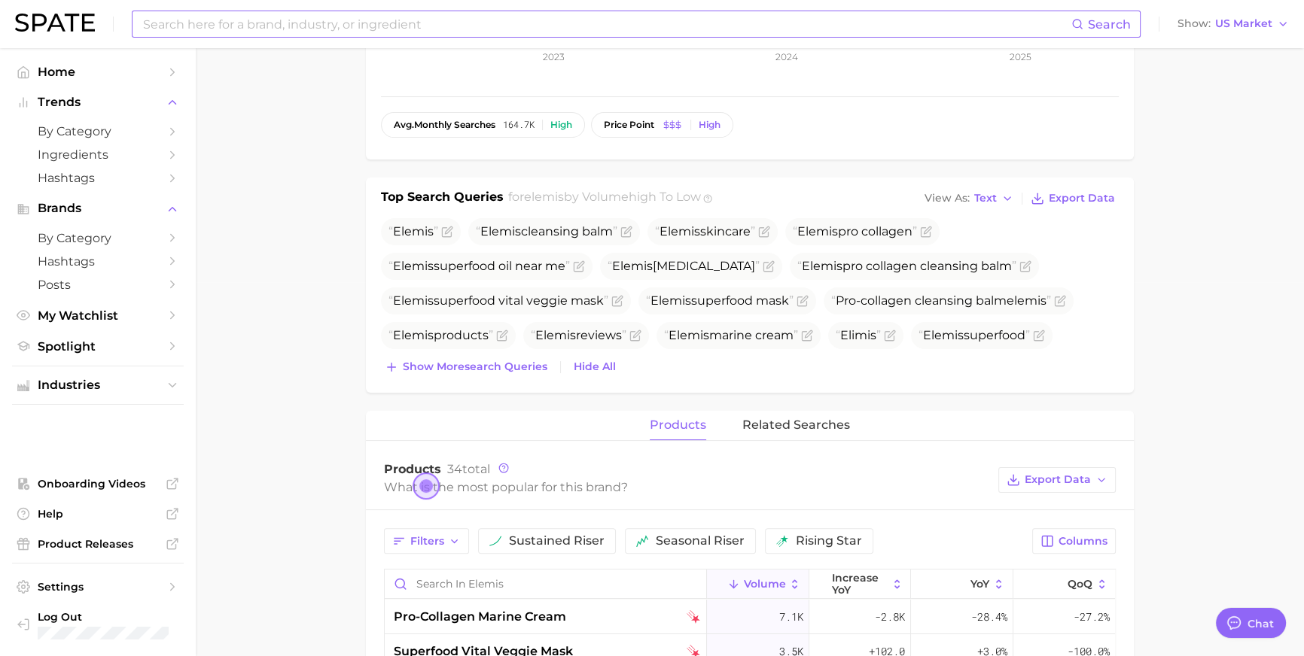
click at [514, 29] on input at bounding box center [607, 24] width 930 height 26
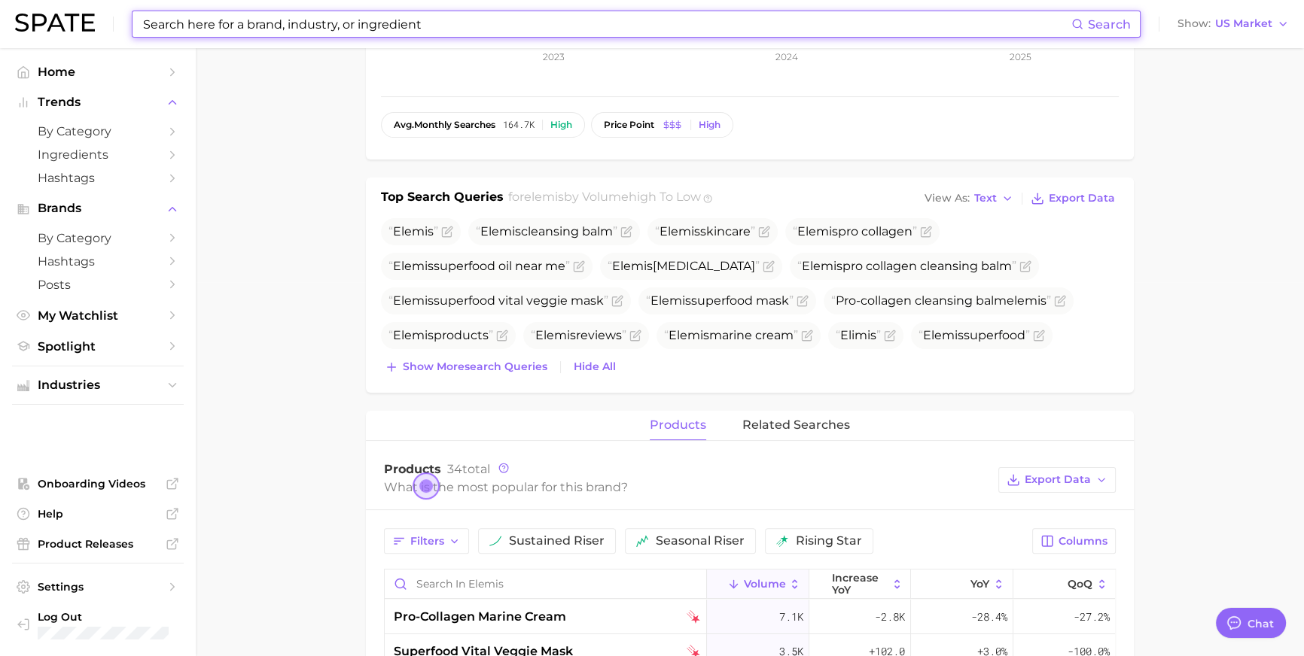
paste input "face bronzer"
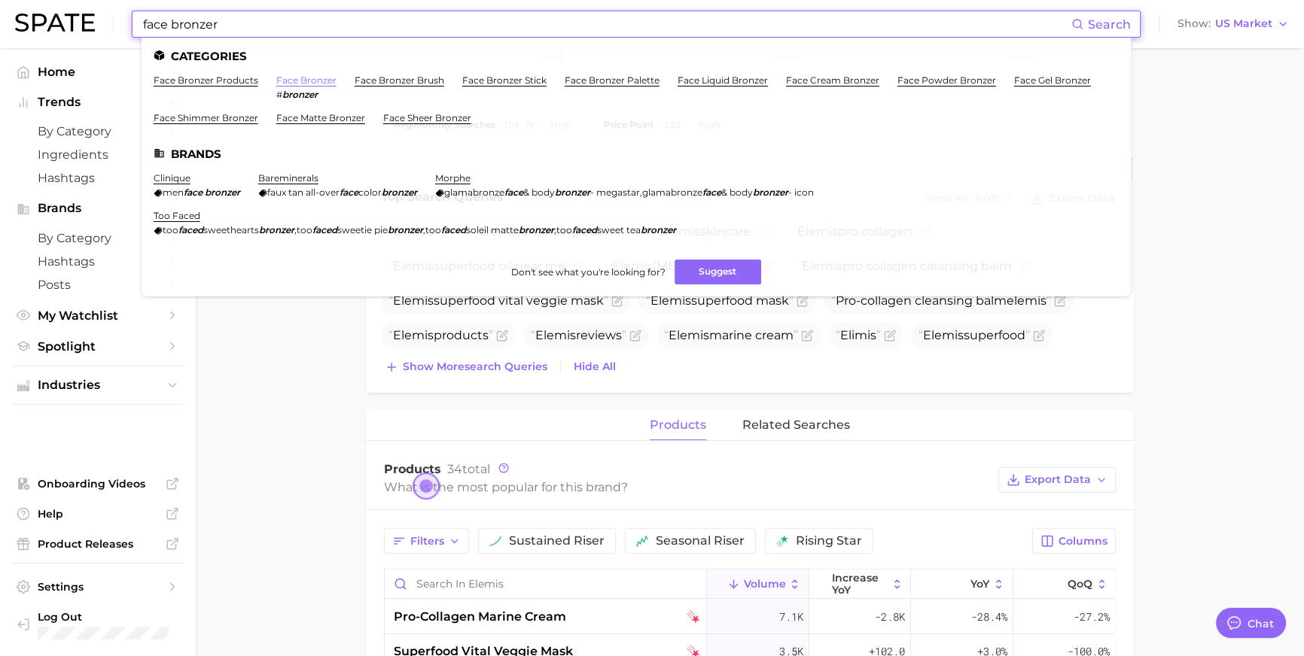
type input "face bronzer"
click at [327, 79] on link "face bronzer" at bounding box center [306, 80] width 60 height 11
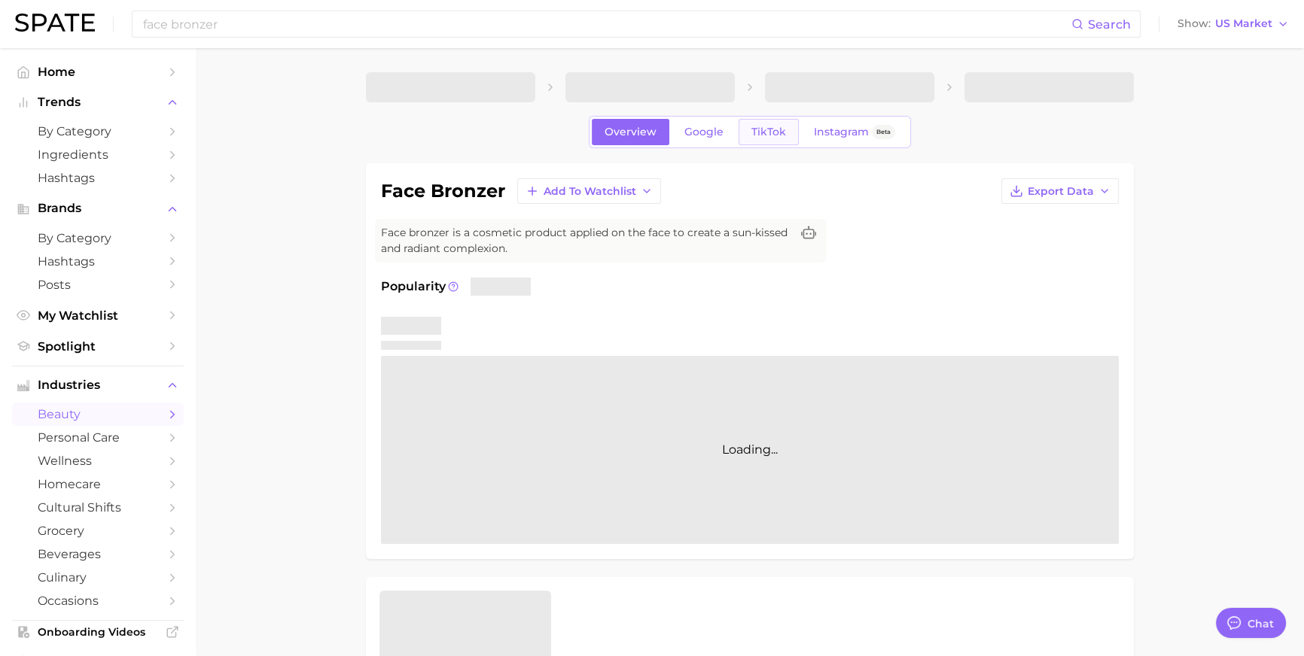
click at [747, 145] on link "TikTok" at bounding box center [768, 132] width 60 height 26
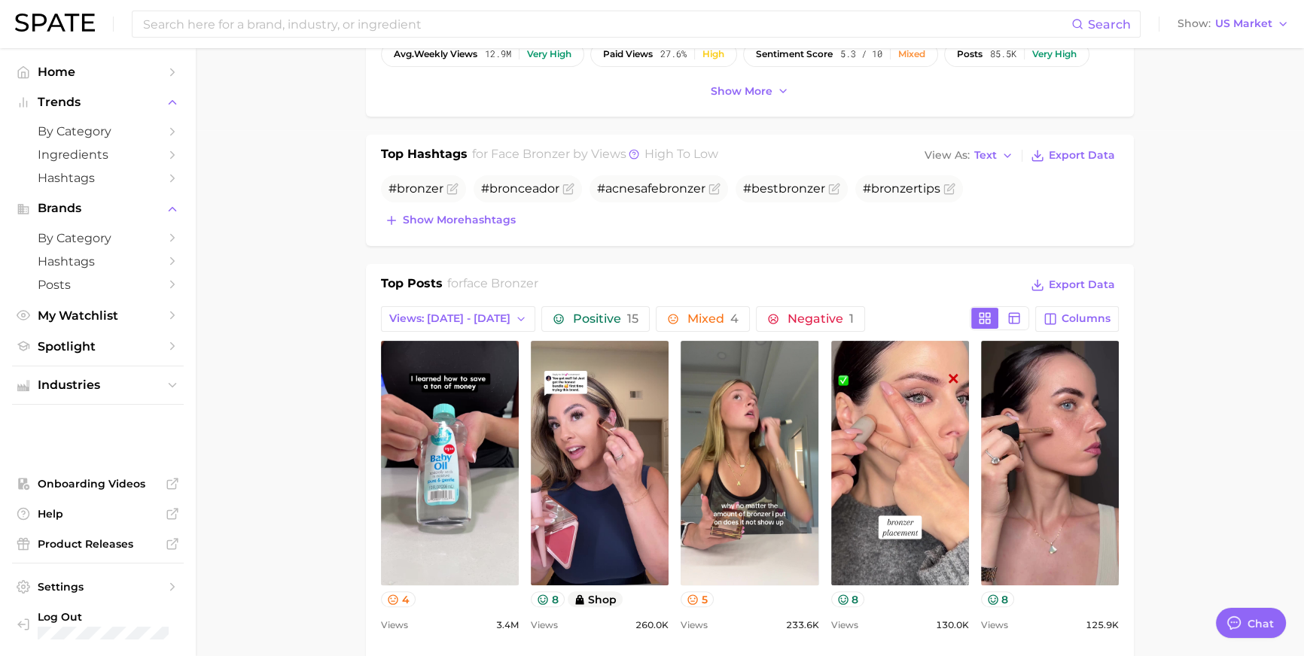
scroll to position [527, 0]
click at [493, 226] on span "Show more hashtags" at bounding box center [459, 219] width 113 height 13
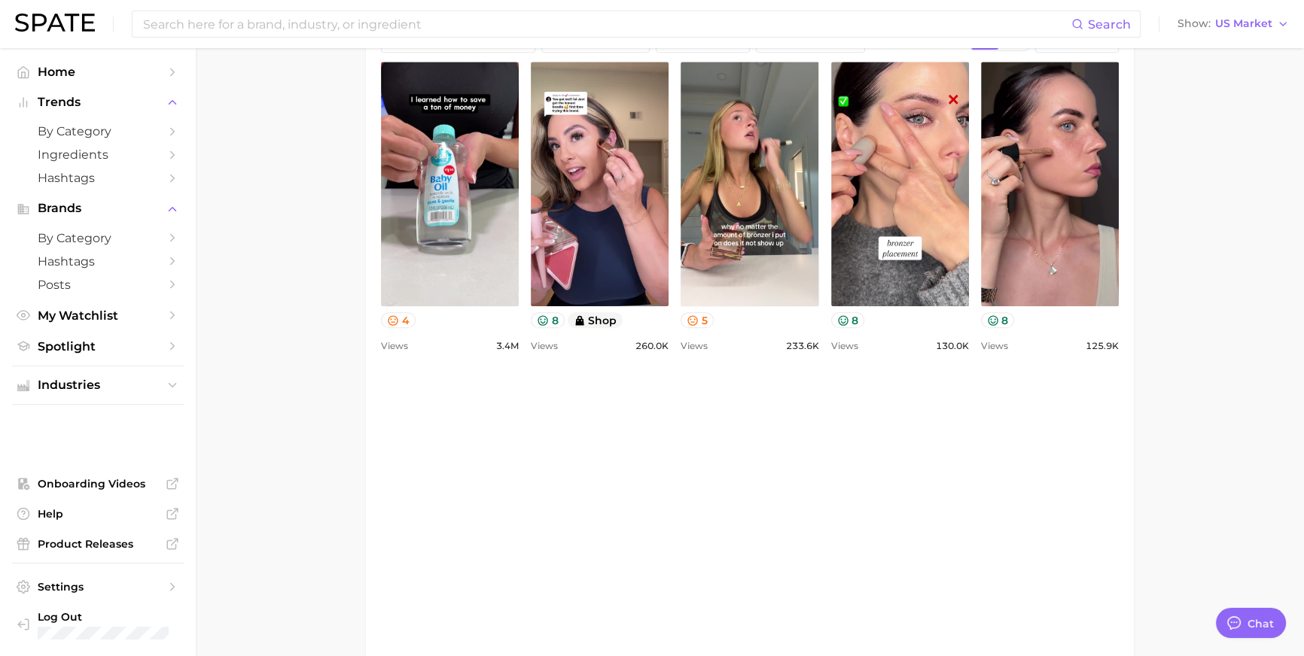
scroll to position [857, 0]
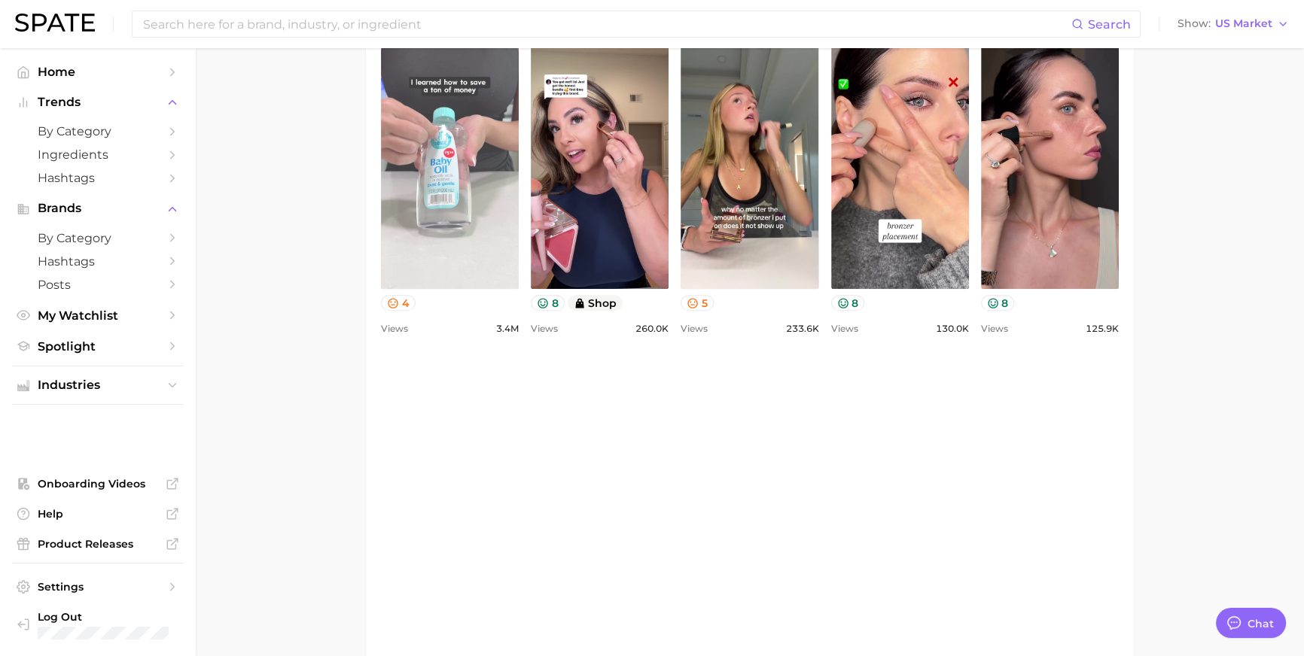
click at [476, 289] on link "view post on TikTok" at bounding box center [450, 166] width 138 height 245
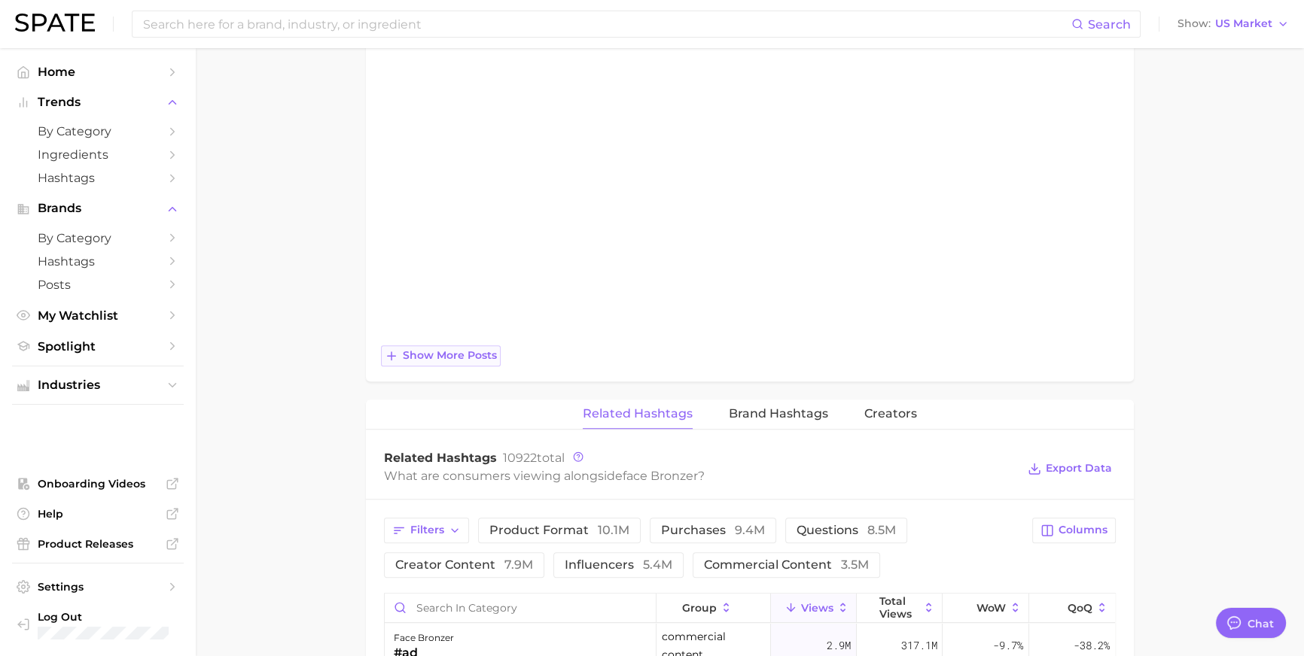
scroll to position [1327, 0]
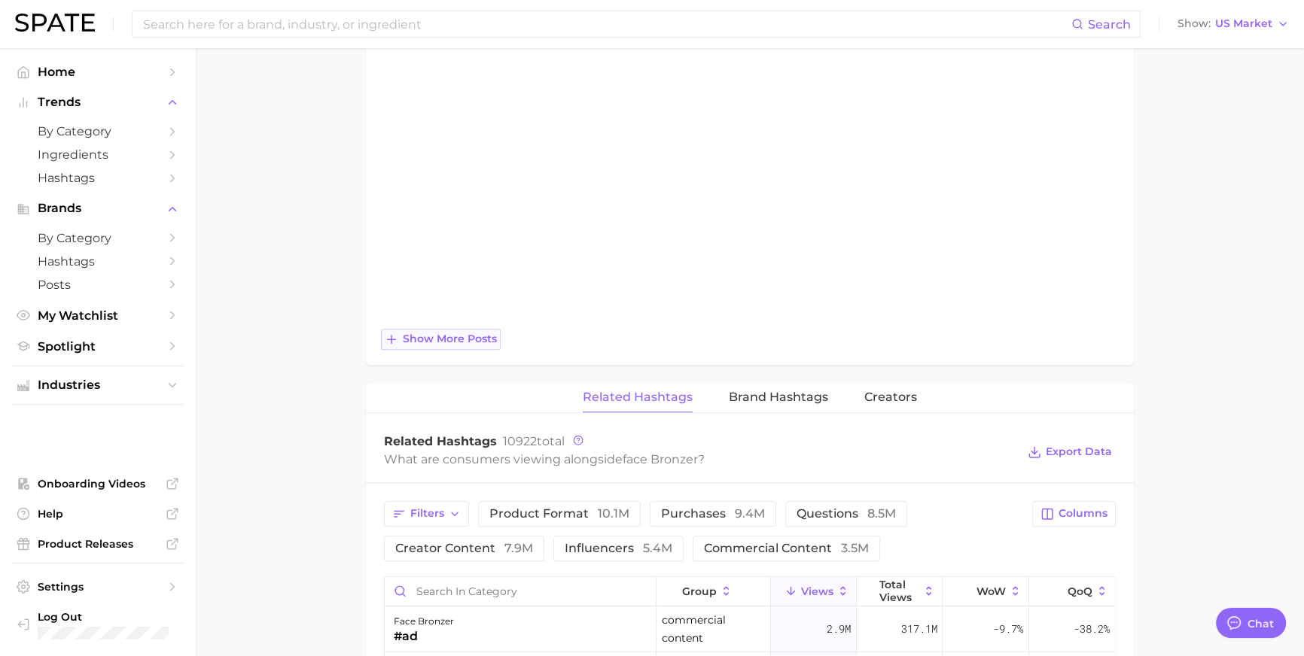
click at [406, 345] on span "Show more posts" at bounding box center [450, 339] width 94 height 13
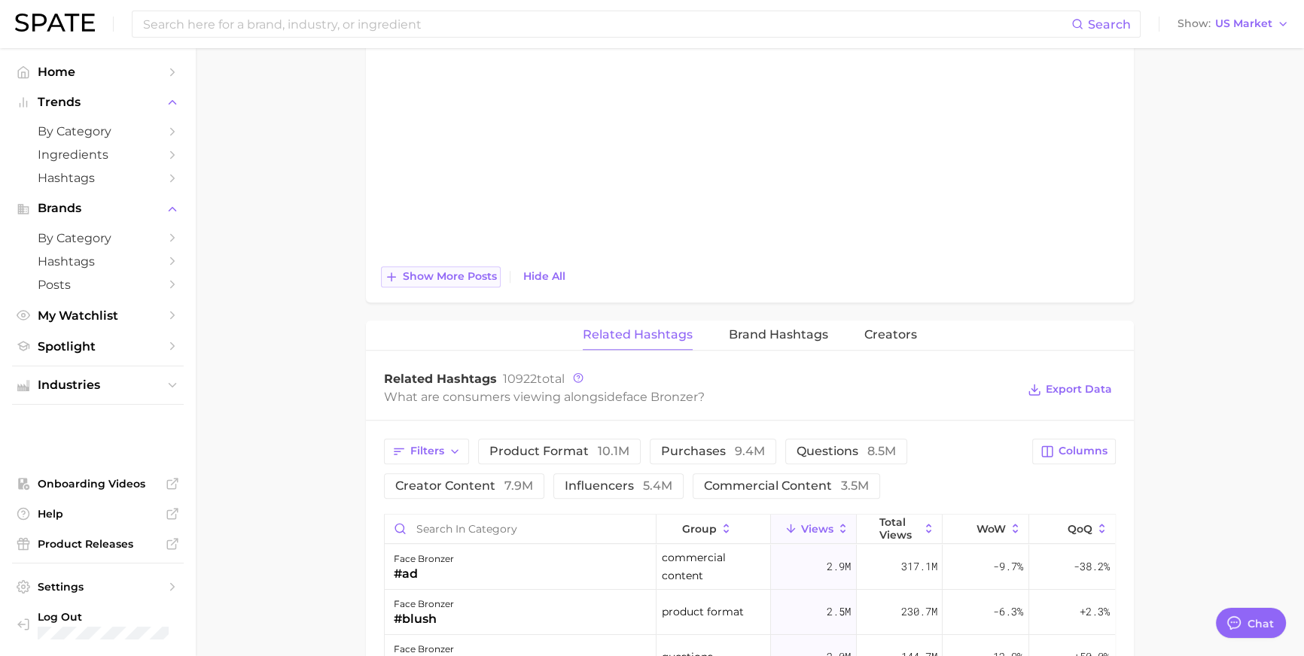
click at [410, 283] on span "Show more posts" at bounding box center [450, 276] width 94 height 13
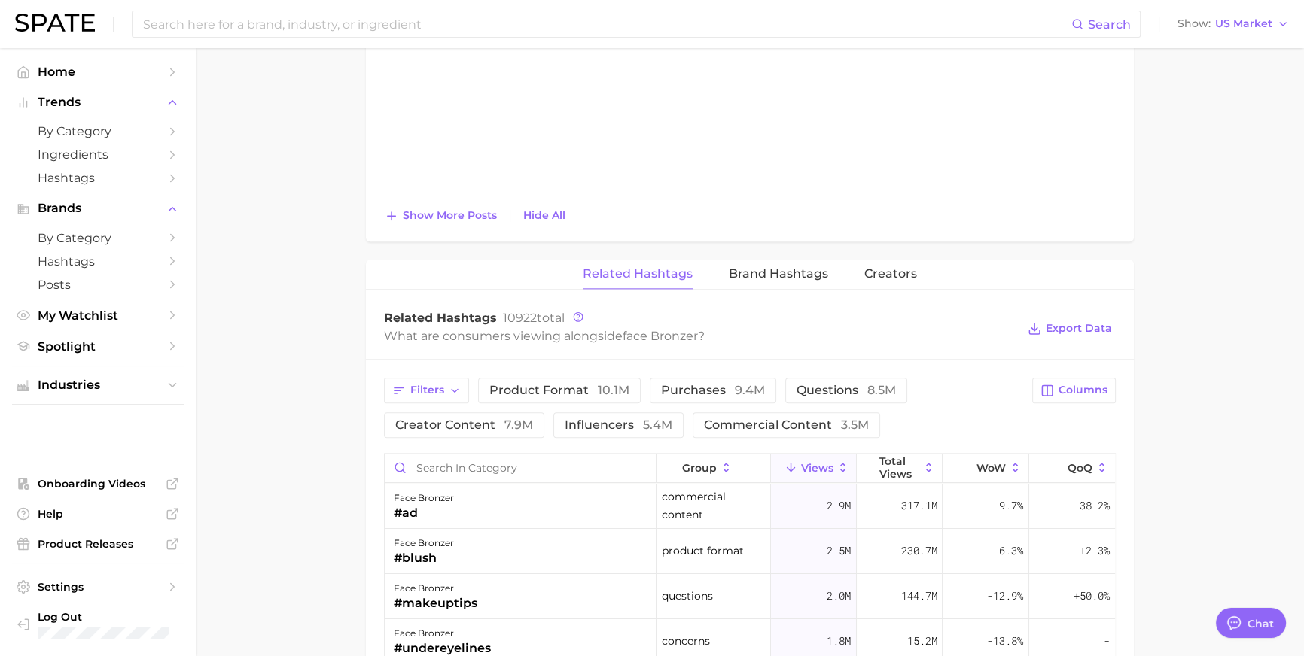
scroll to position [2223, 0]
click at [452, 221] on span "Show more posts" at bounding box center [450, 214] width 94 height 13
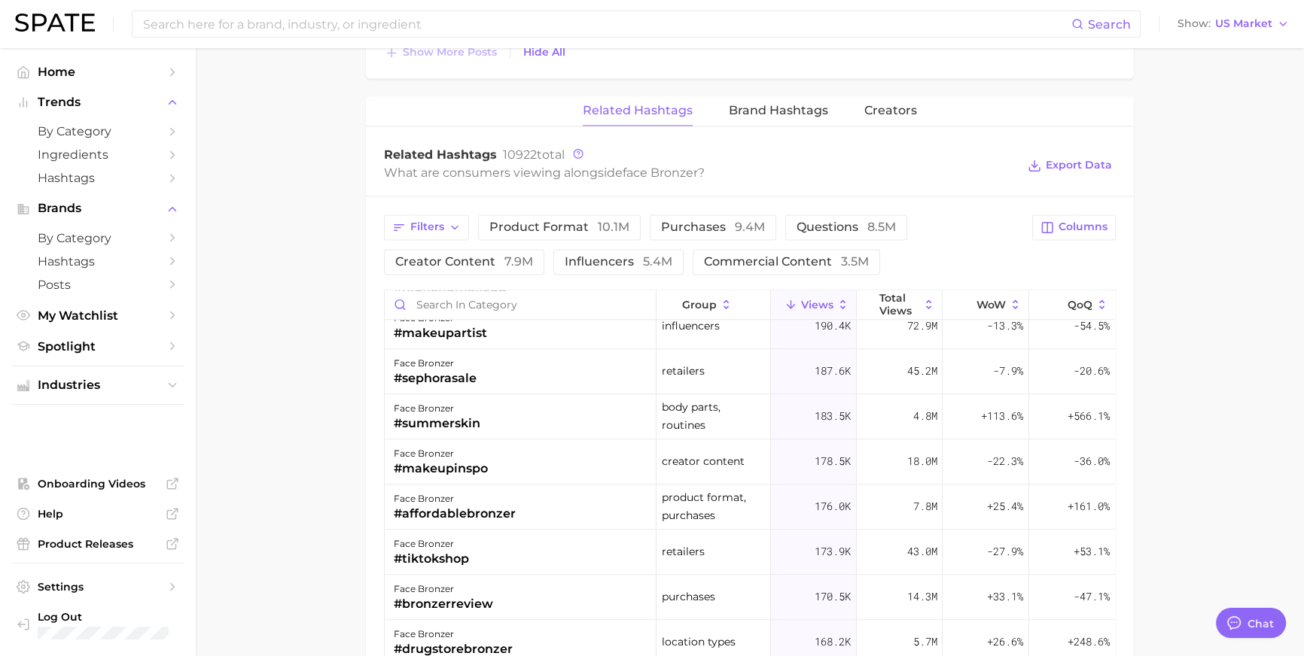
scroll to position [2820, 0]
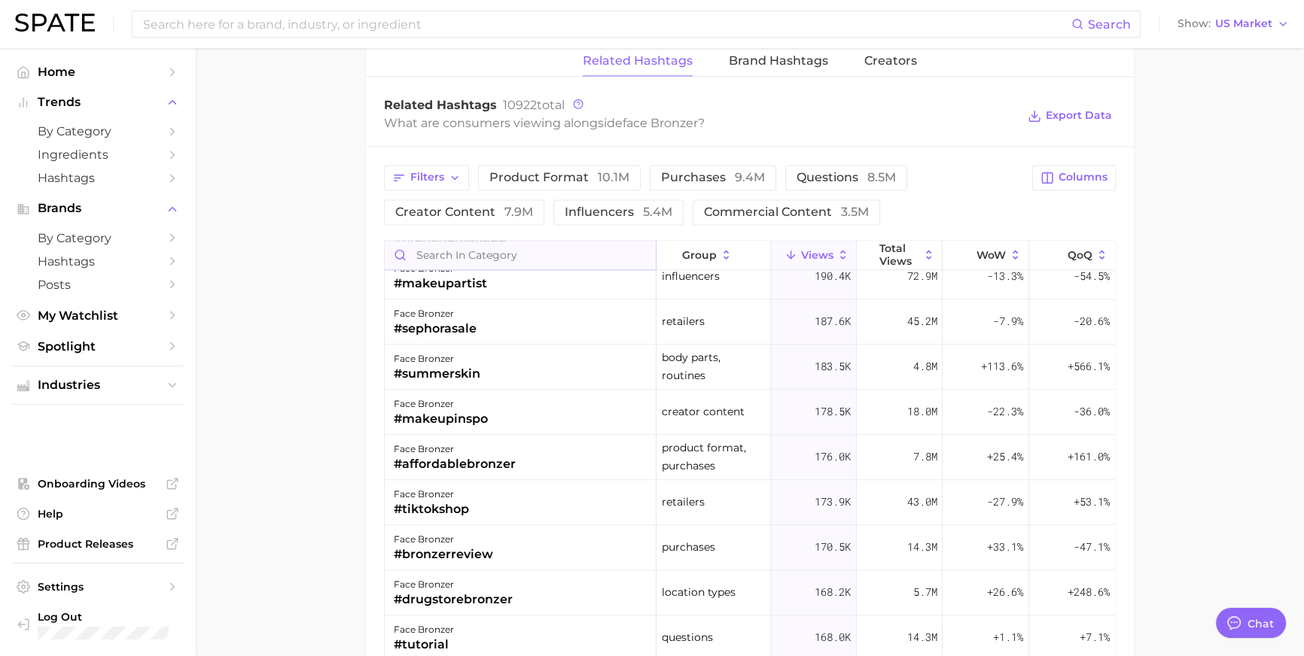
click at [425, 269] on input "Search in category" at bounding box center [520, 255] width 271 height 29
paste input "#elemiscleansingbalm"
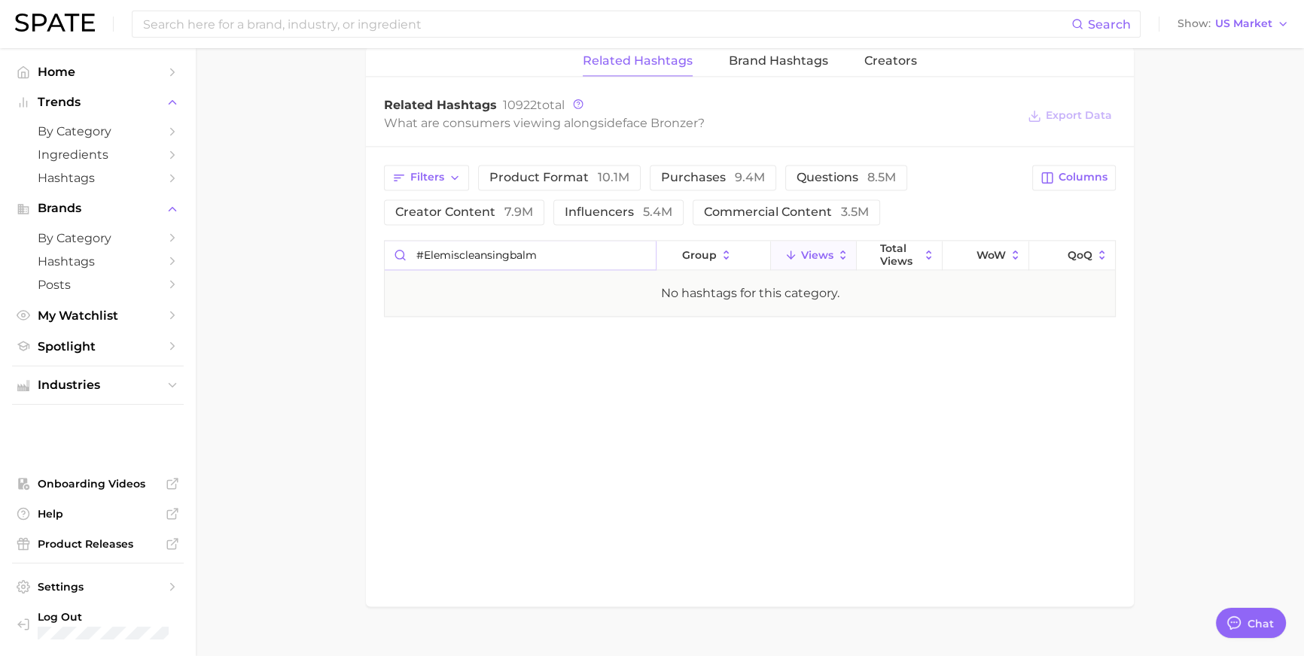
type input "#elemiscleansingbalm"
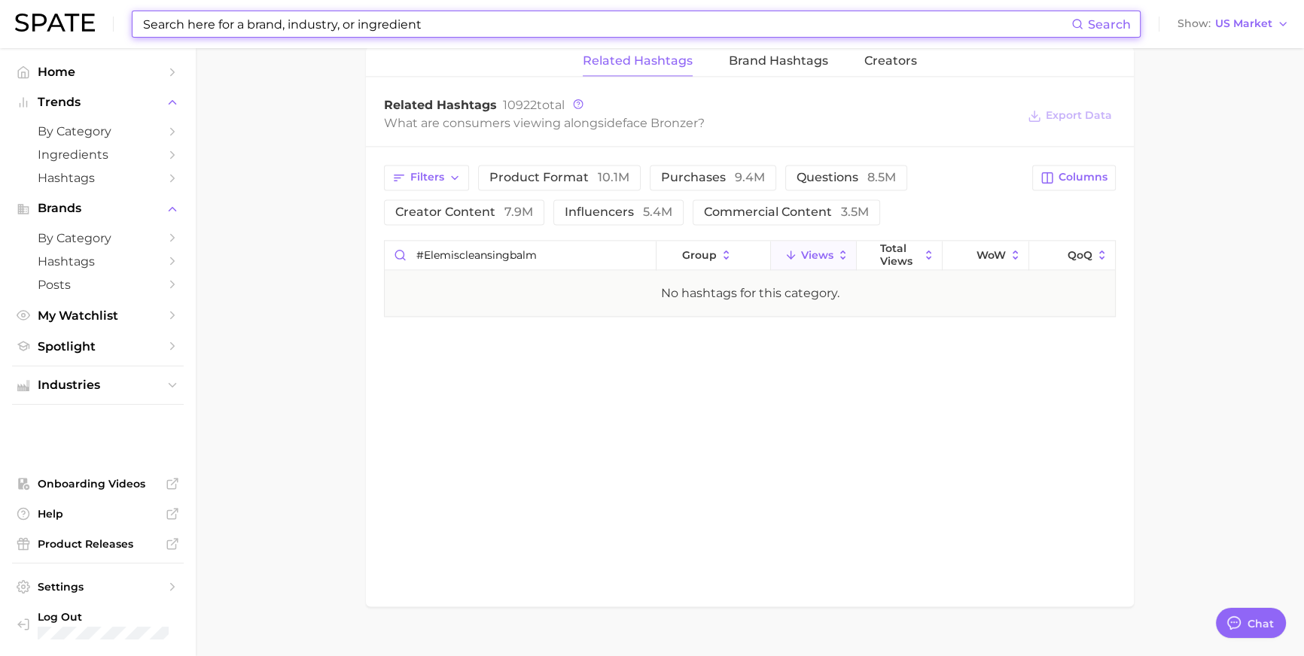
click at [529, 28] on input at bounding box center [607, 24] width 930 height 26
paste input "scrubbing sounds"
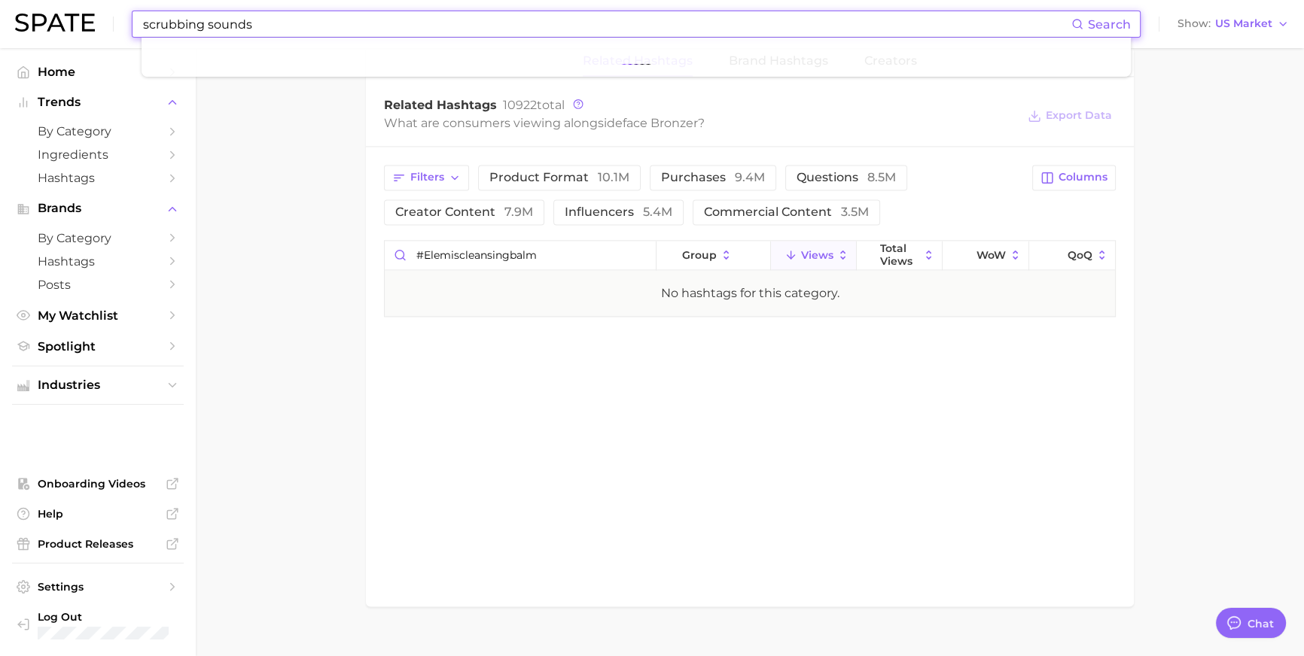
type input "scrubbing sounds"
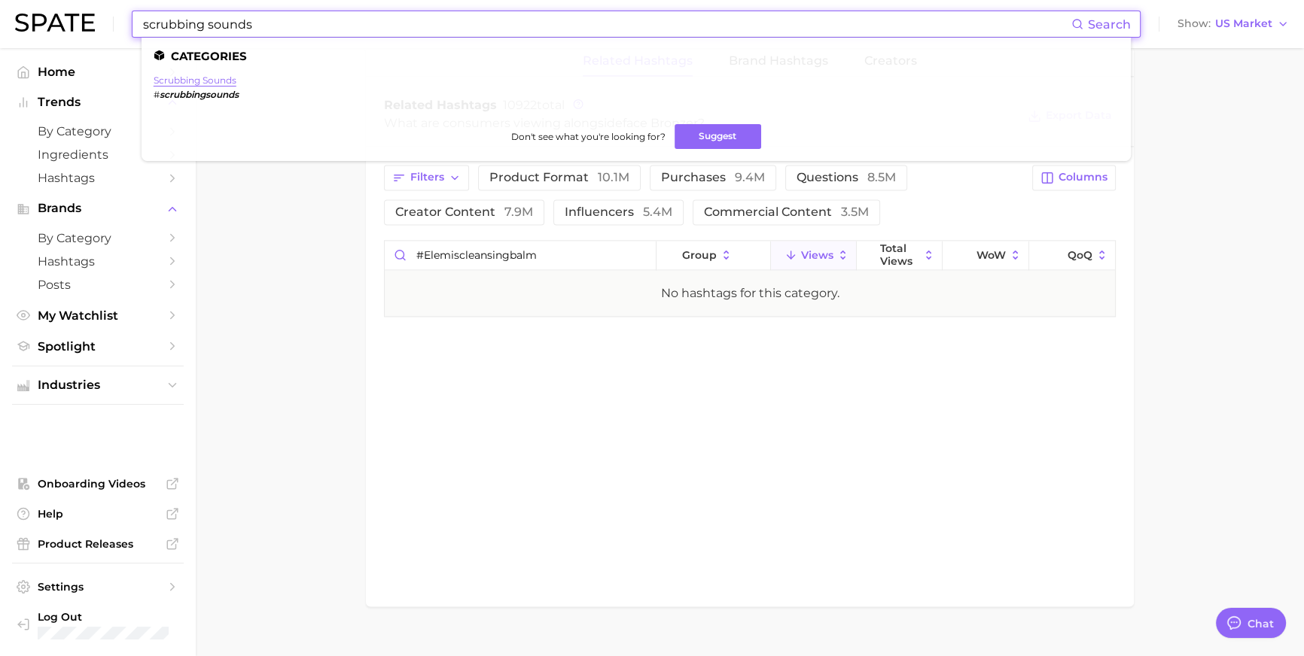
click at [223, 78] on link "scrubbing sounds" at bounding box center [195, 80] width 83 height 11
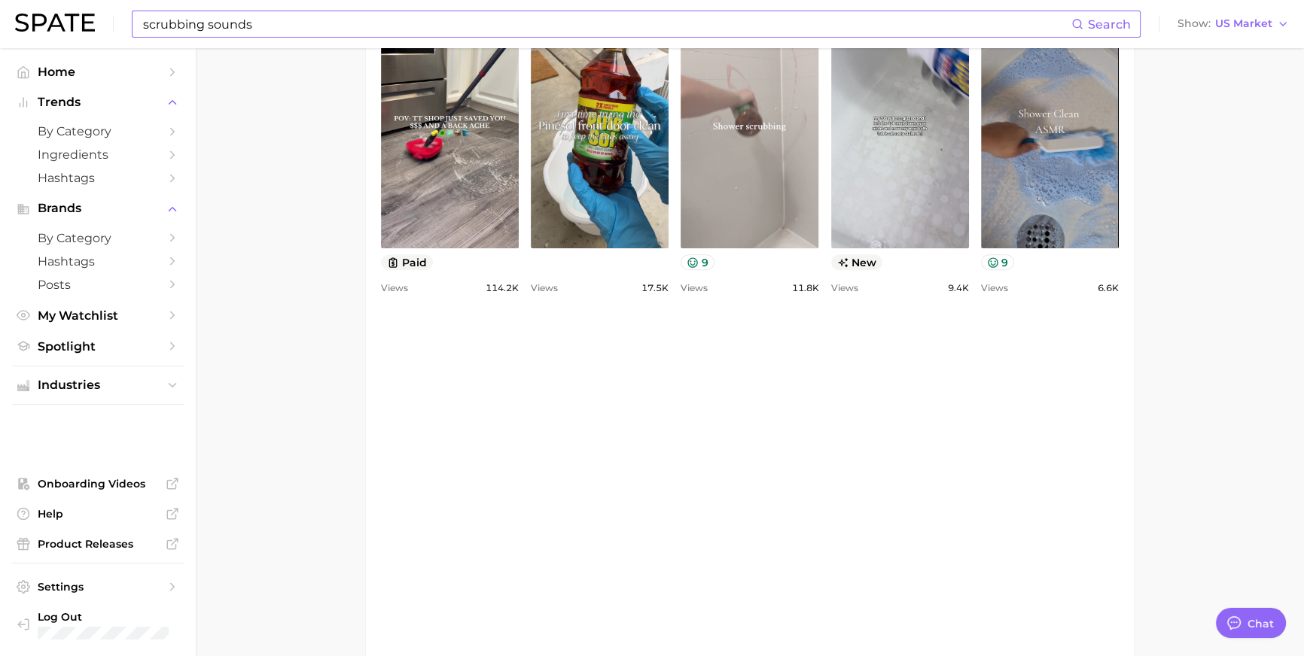
scroll to position [860, 0]
